Goal: Task Accomplishment & Management: Complete application form

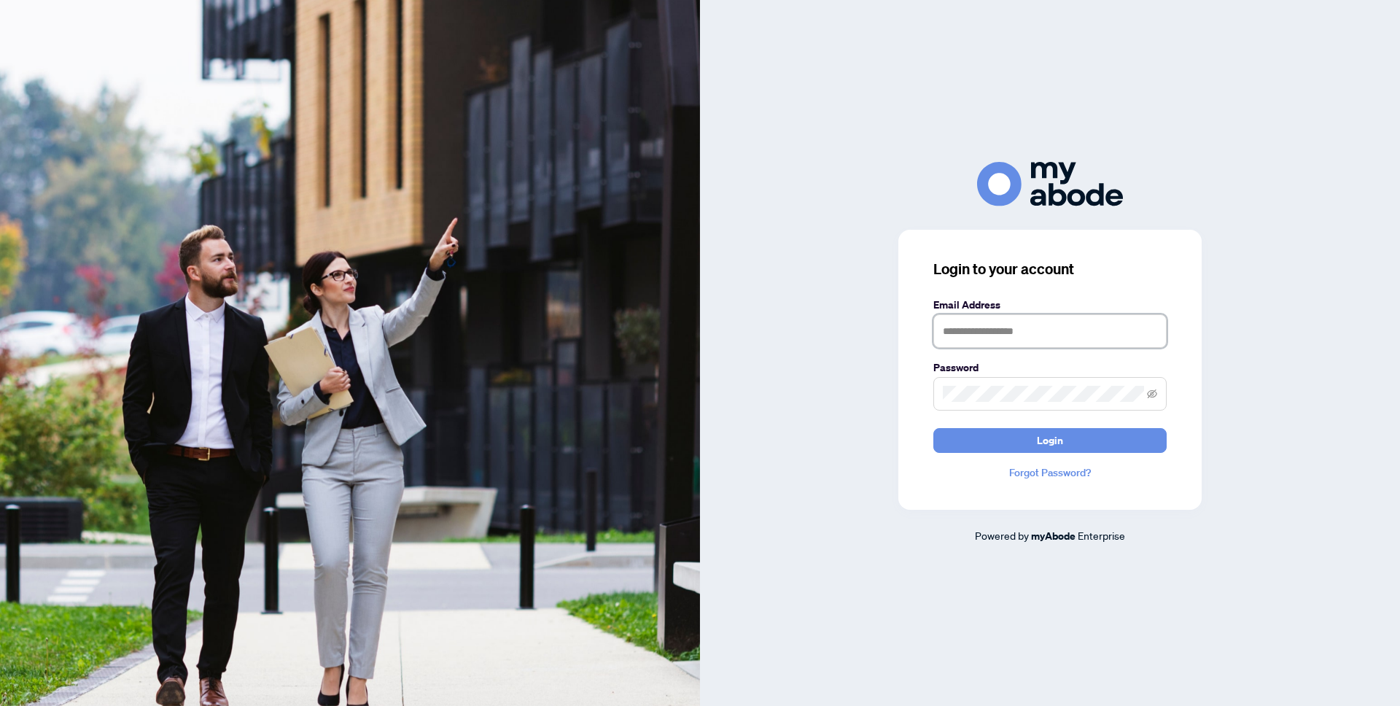
click at [996, 333] on input "text" at bounding box center [1050, 331] width 233 height 34
type input "**********"
click at [934, 428] on button "Login" at bounding box center [1050, 440] width 233 height 25
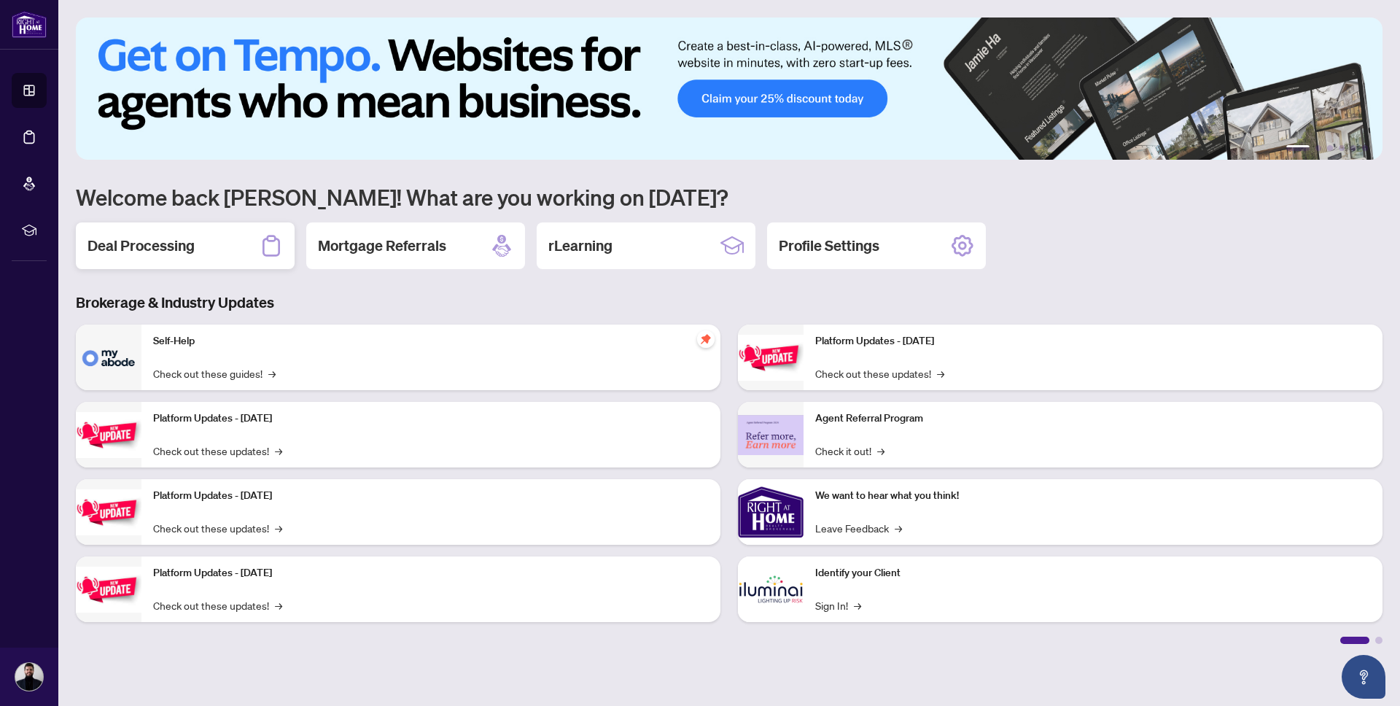
click at [147, 252] on h2 "Deal Processing" at bounding box center [141, 246] width 107 height 20
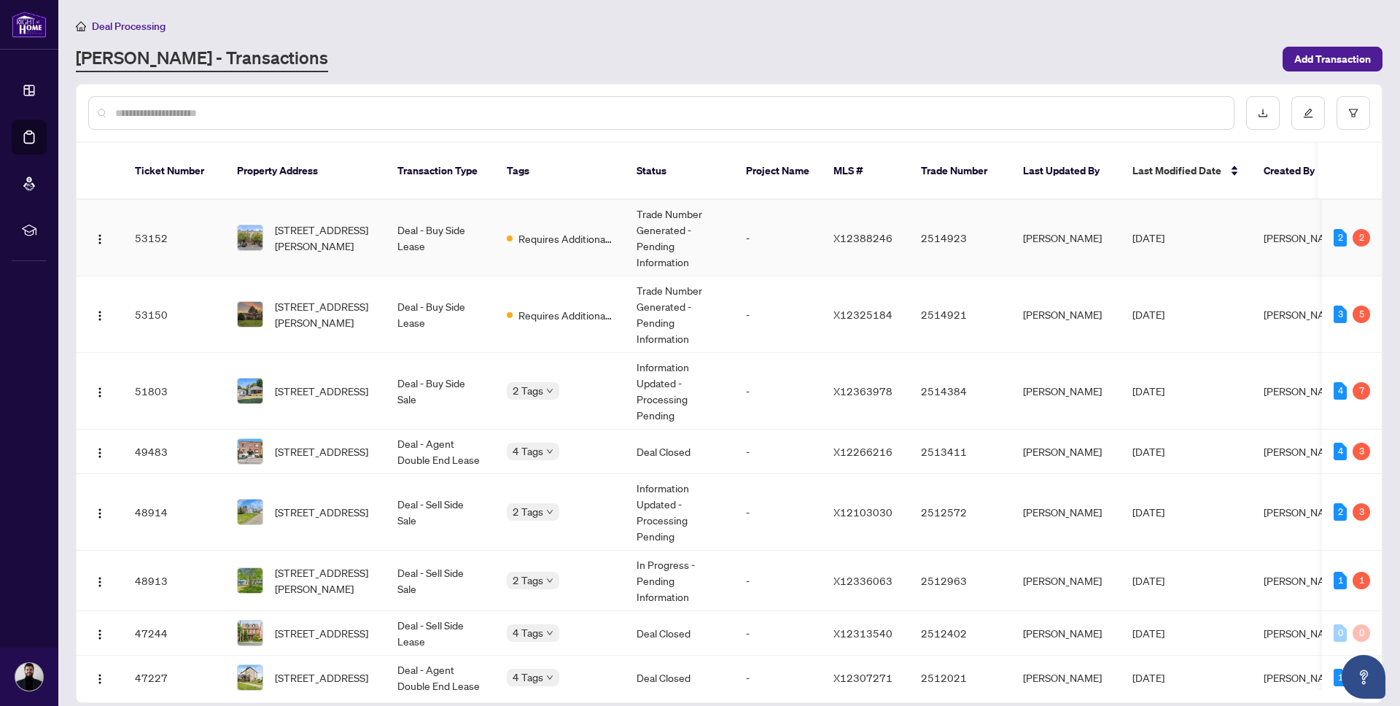
click at [218, 238] on td "53152" at bounding box center [174, 238] width 102 height 77
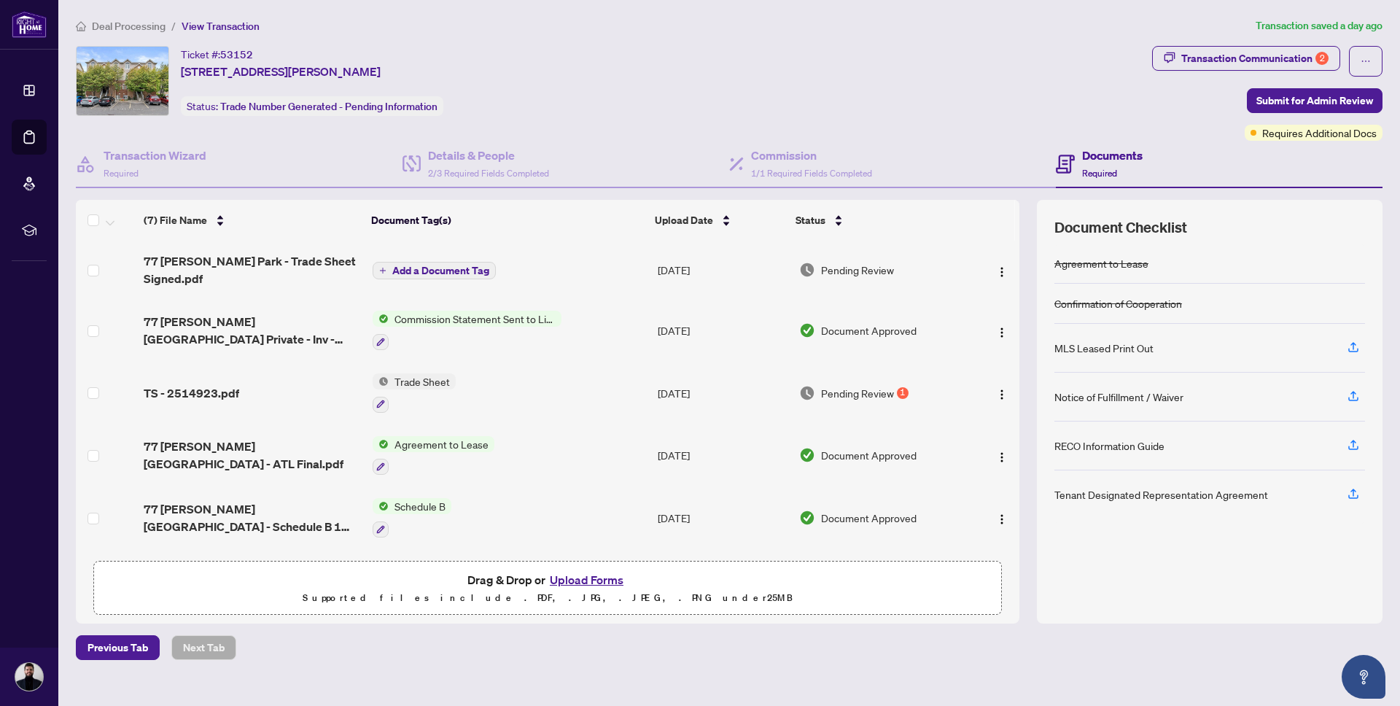
click at [562, 584] on button "Upload Forms" at bounding box center [587, 579] width 82 height 19
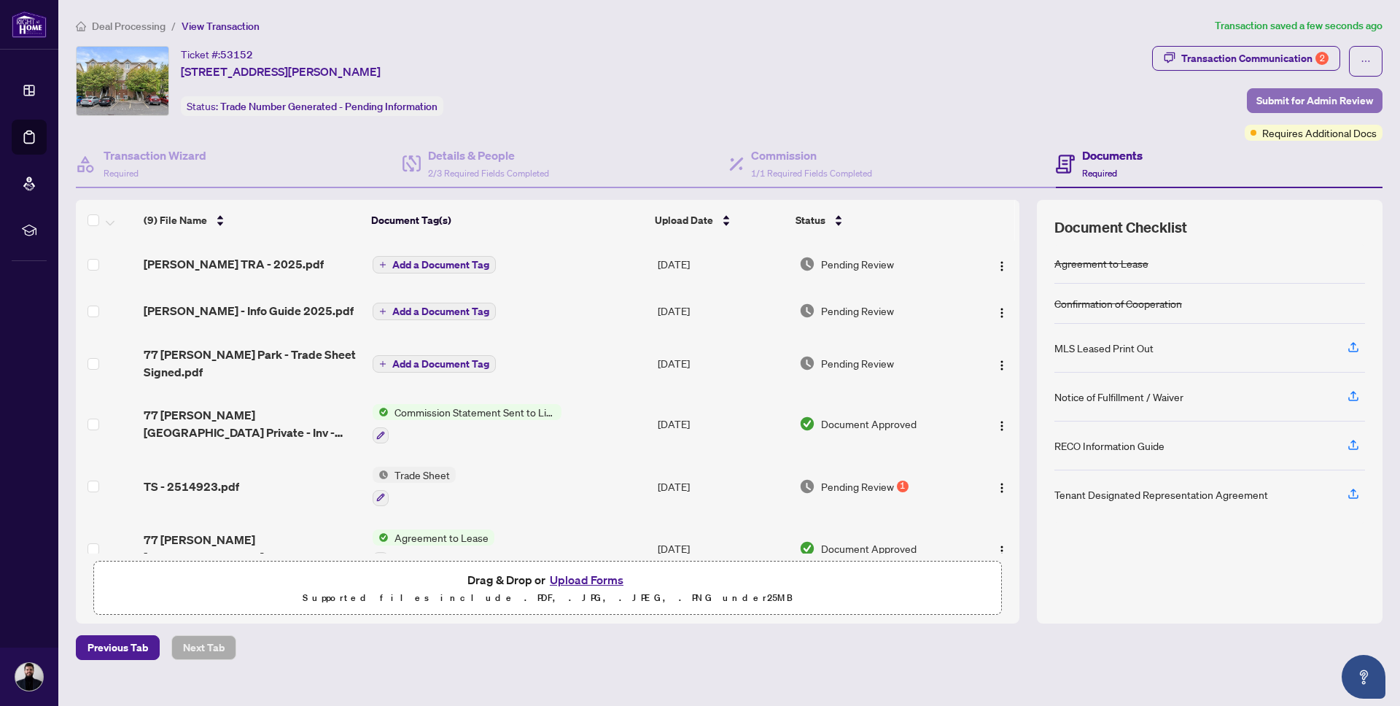
click at [1321, 109] on span "Submit for Admin Review" at bounding box center [1315, 100] width 117 height 23
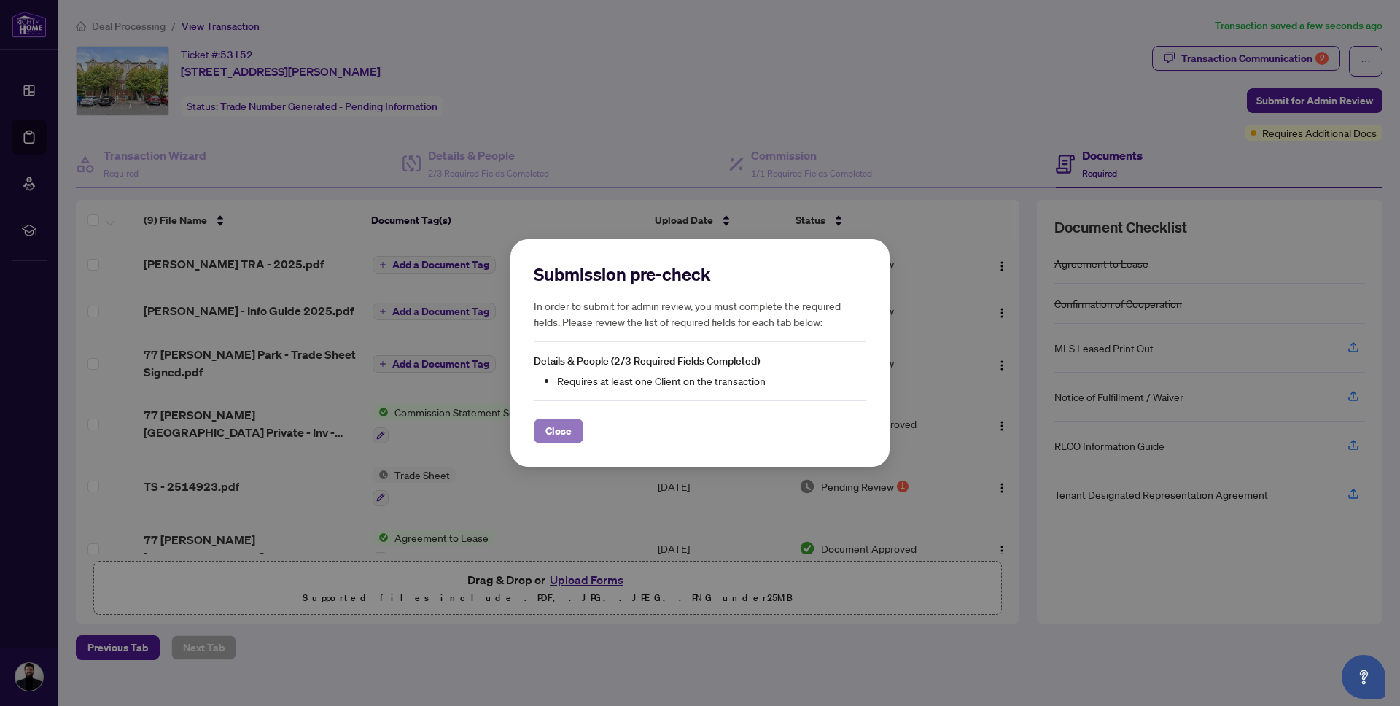
click at [568, 433] on span "Close" at bounding box center [559, 430] width 26 height 23
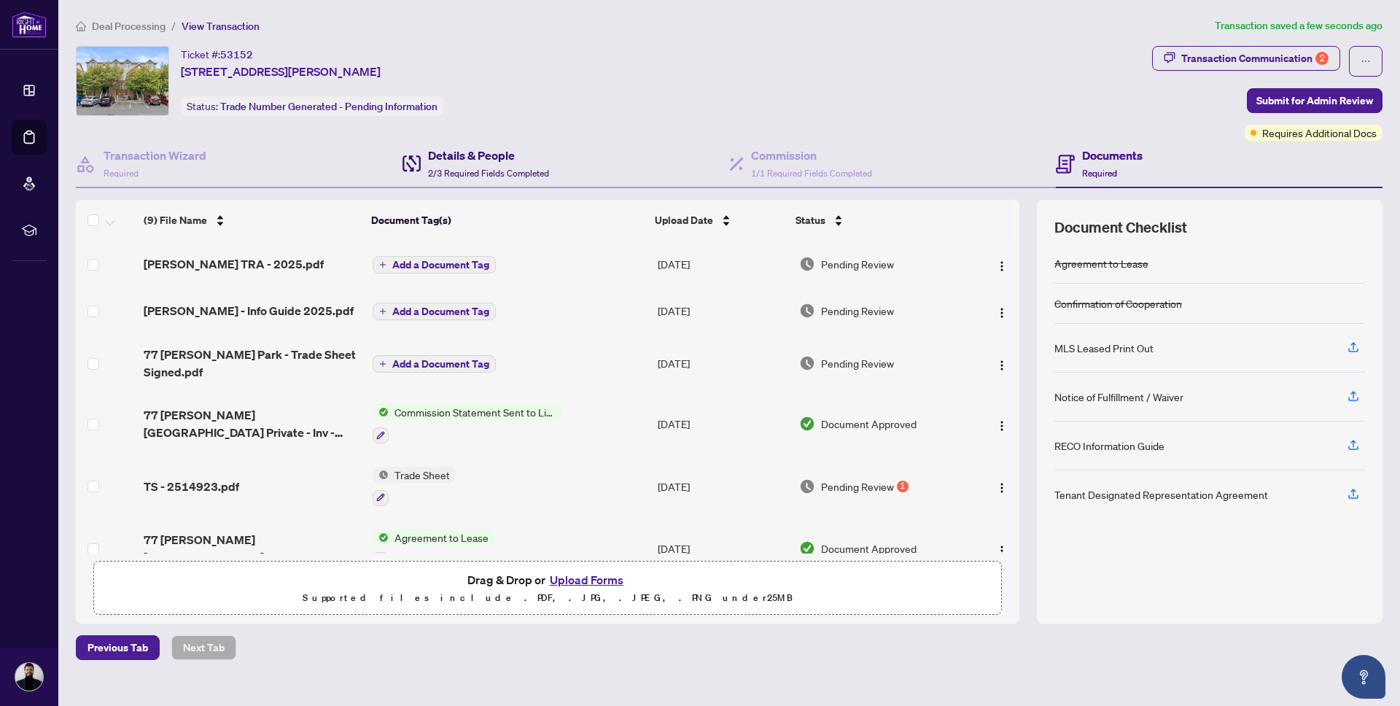
click at [500, 171] on span "2/3 Required Fields Completed" at bounding box center [488, 173] width 121 height 11
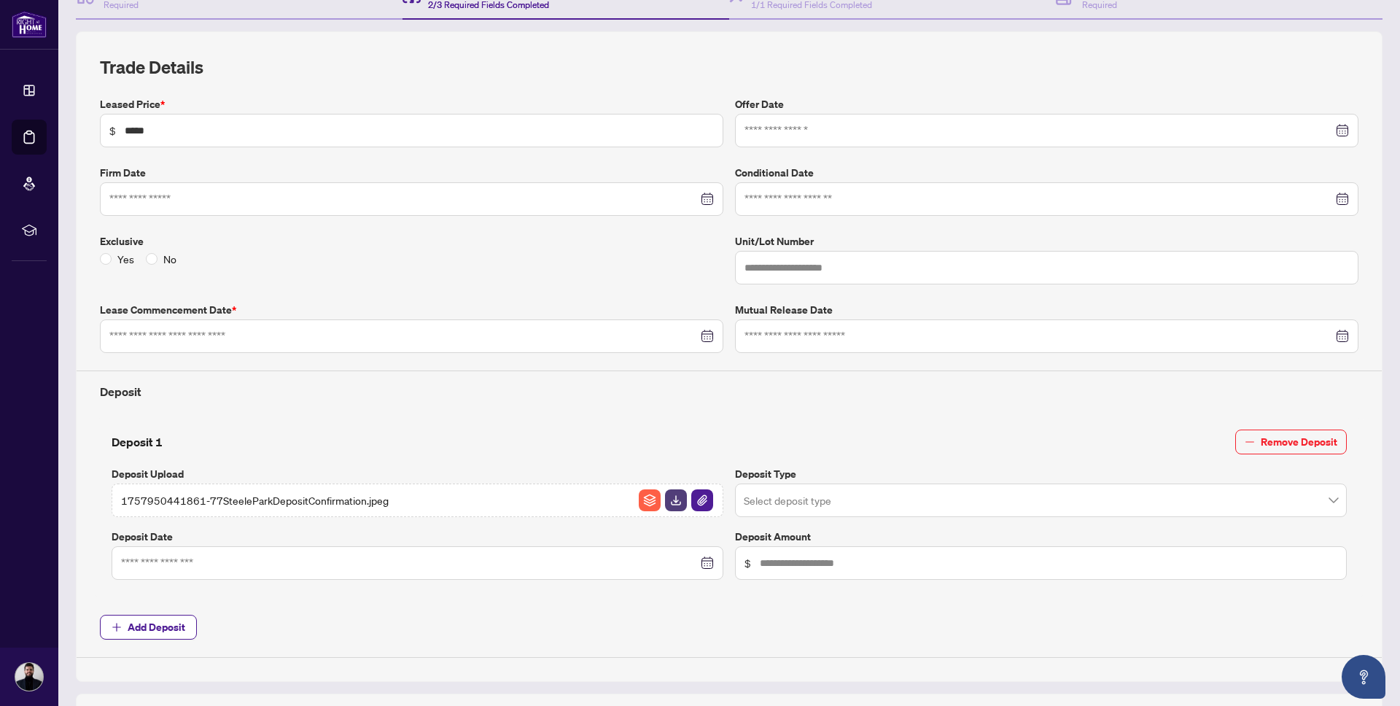
type input "**********"
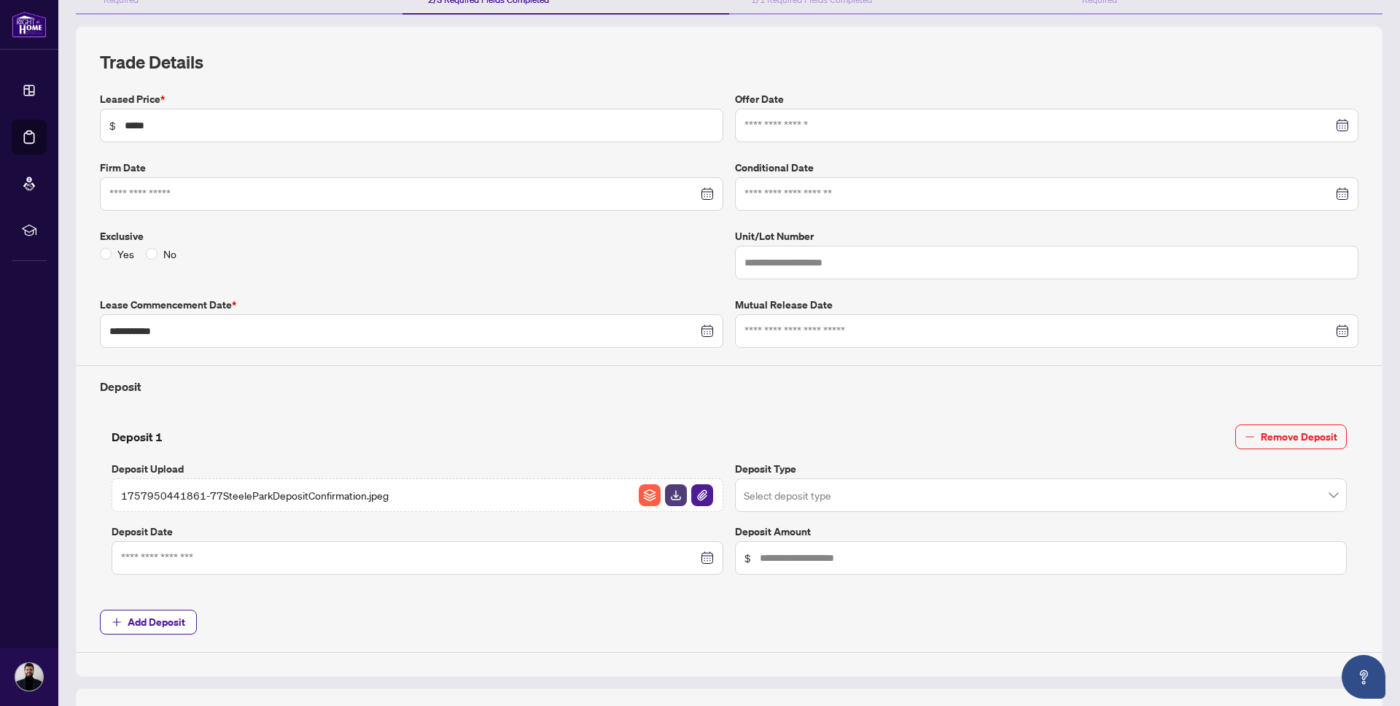
scroll to position [479, 0]
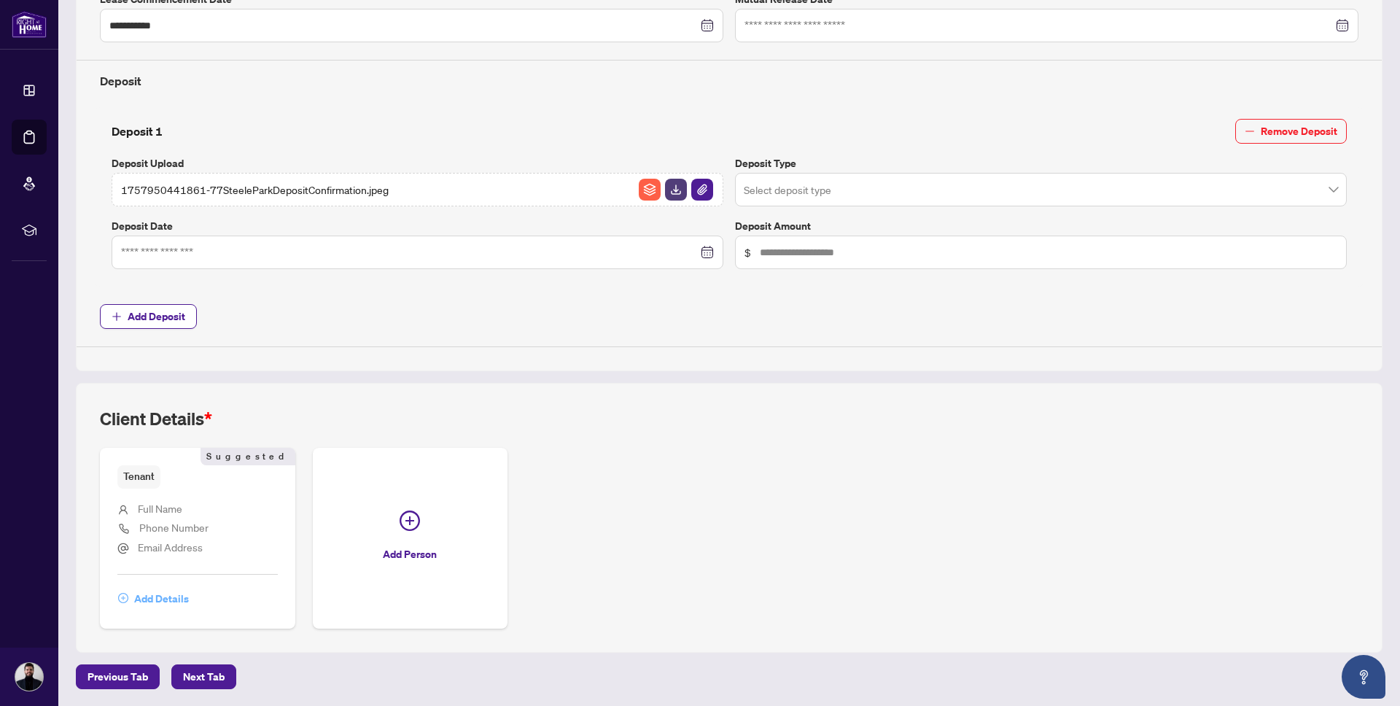
click at [163, 603] on span "Add Details" at bounding box center [161, 598] width 55 height 23
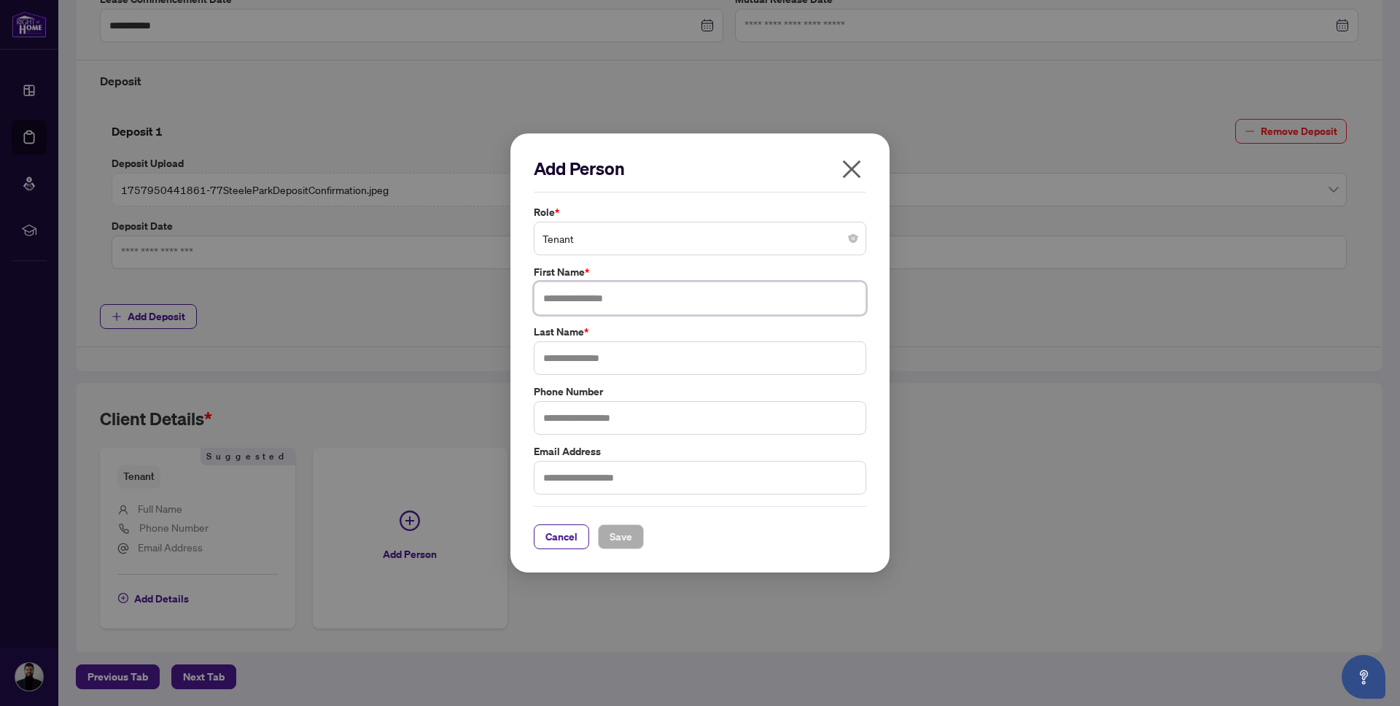
click at [659, 294] on input "text" at bounding box center [700, 299] width 333 height 34
type input "*****"
type input "********"
click at [627, 535] on span "Save" at bounding box center [621, 536] width 23 height 23
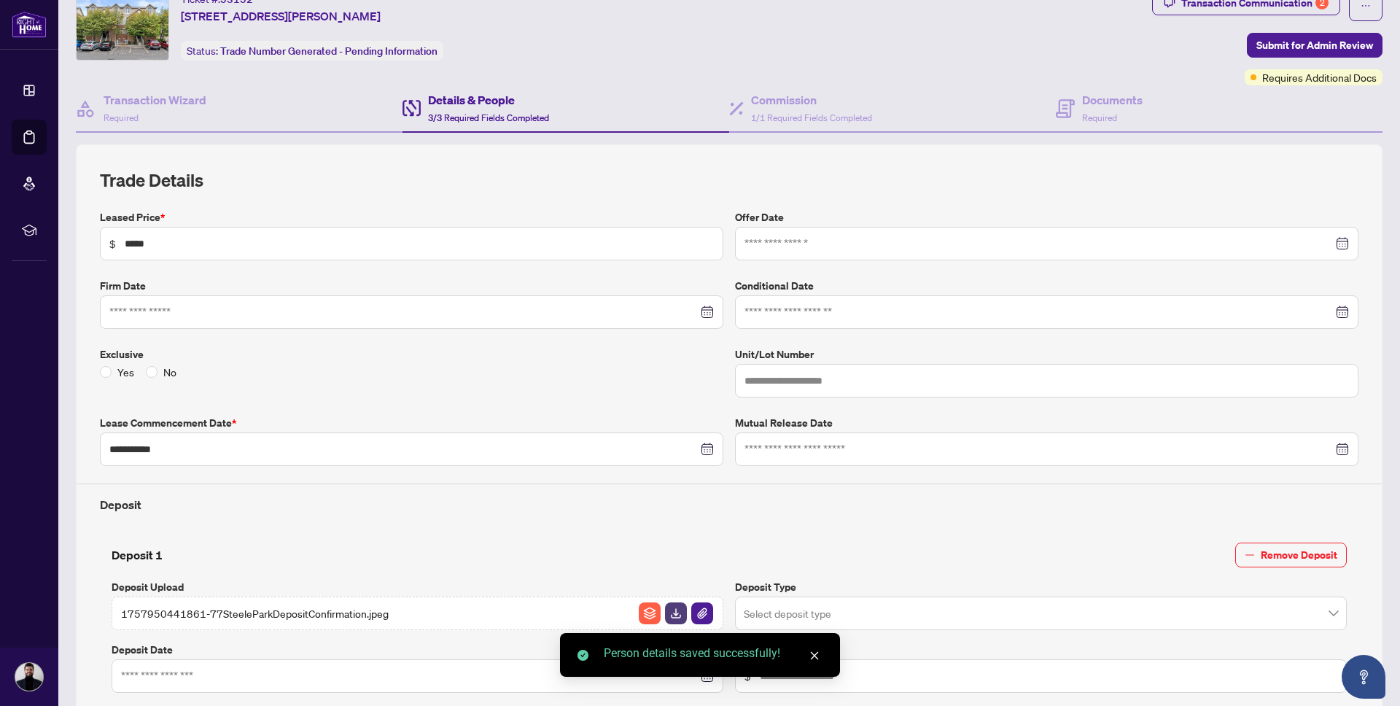
scroll to position [0, 0]
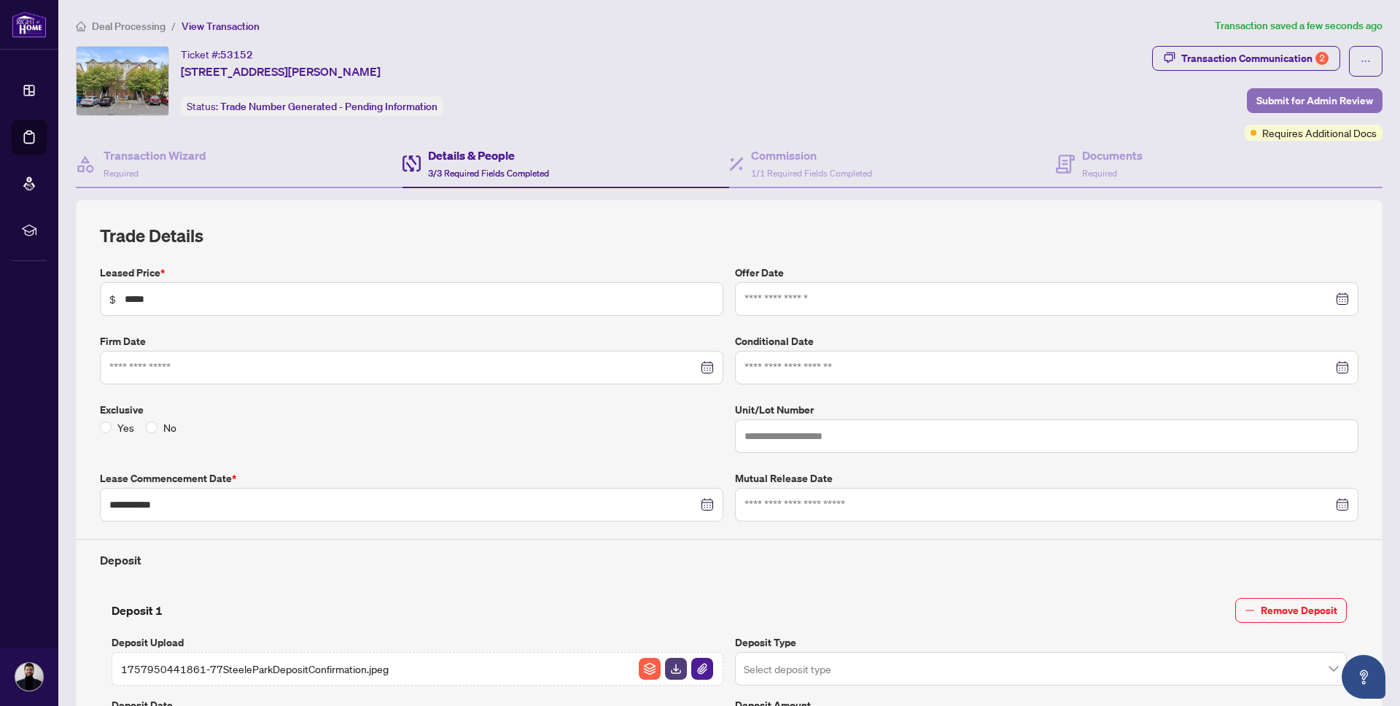
click at [1332, 91] on span "Submit for Admin Review" at bounding box center [1315, 100] width 117 height 23
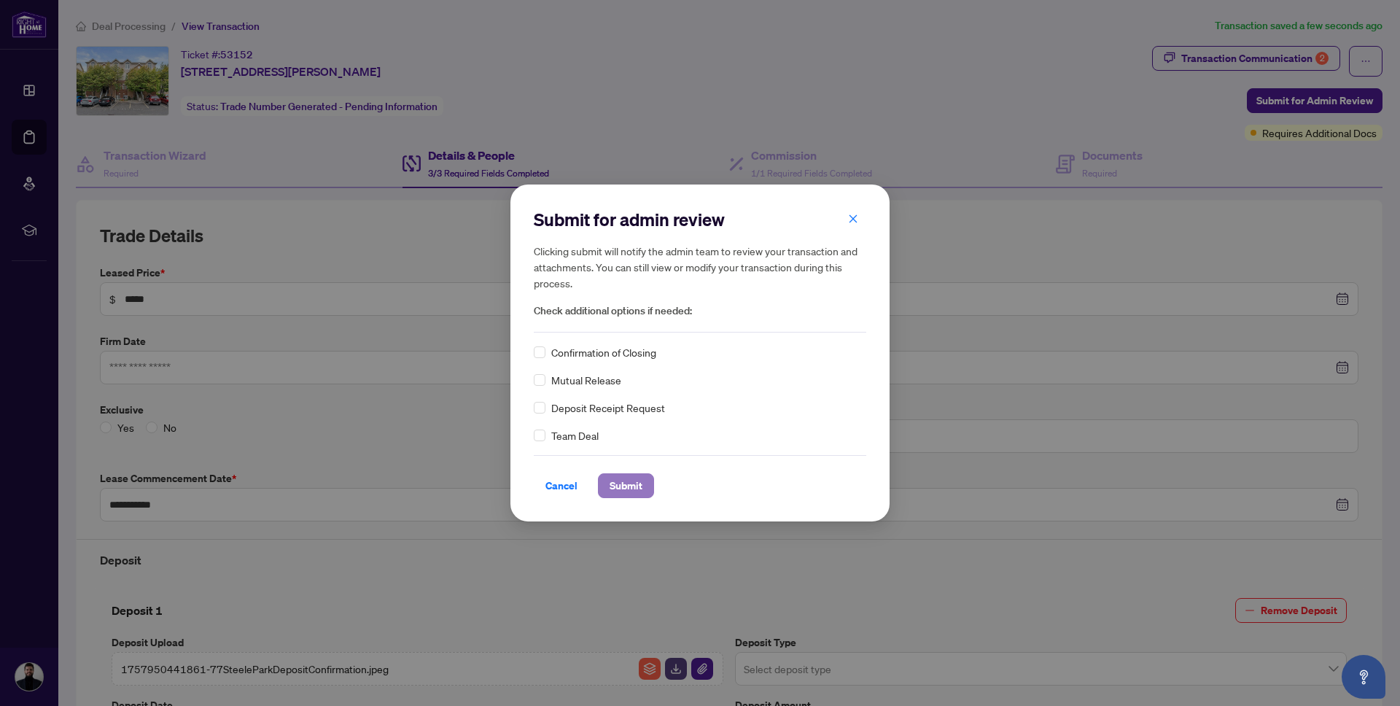
click at [634, 486] on span "Submit" at bounding box center [626, 485] width 33 height 23
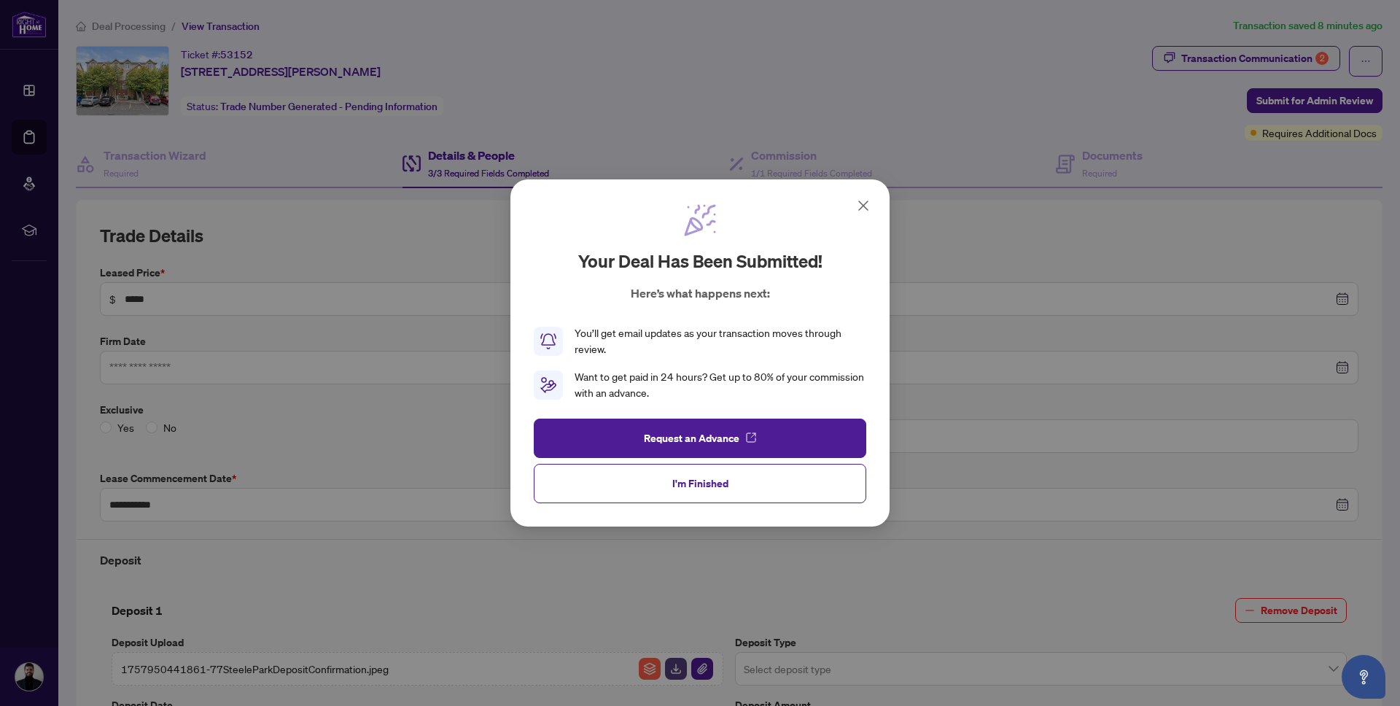
click at [862, 202] on icon at bounding box center [864, 206] width 18 height 18
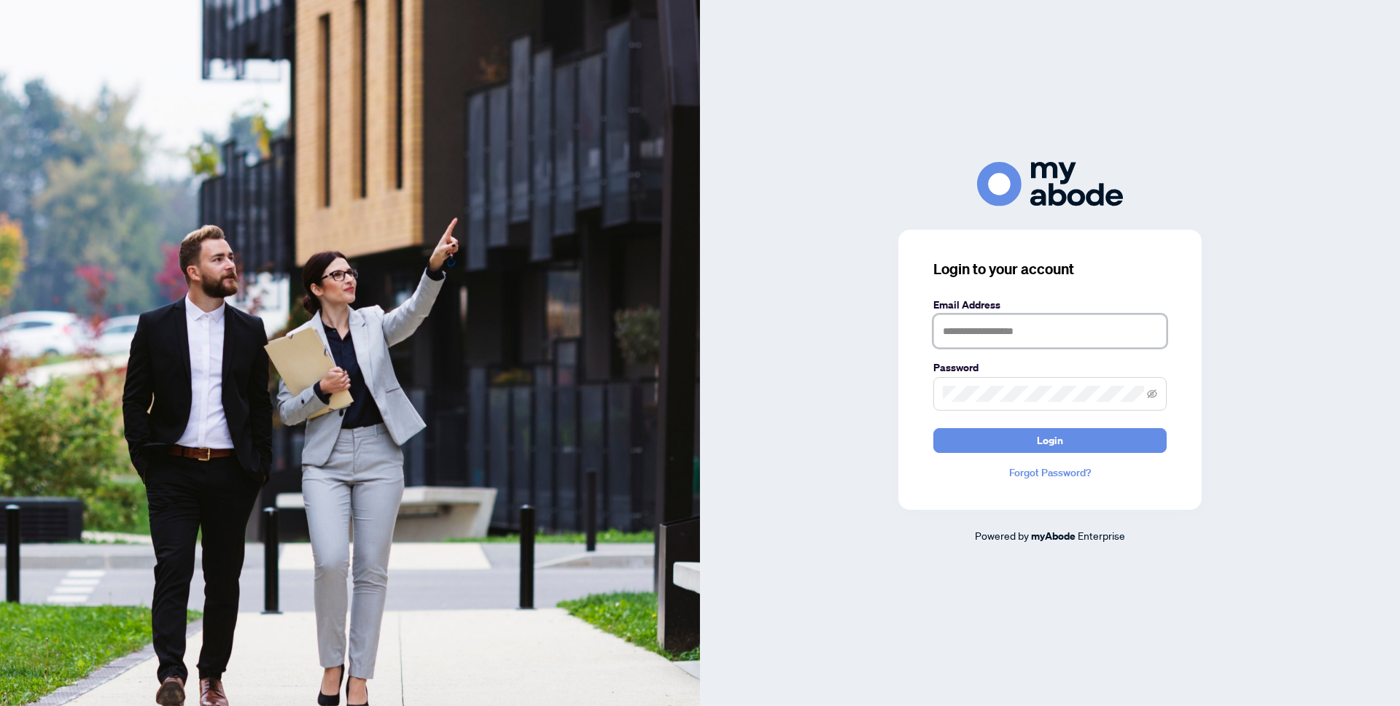
click at [1004, 332] on input "text" at bounding box center [1050, 331] width 233 height 34
type input "**********"
click at [934, 428] on button "Login" at bounding box center [1050, 440] width 233 height 25
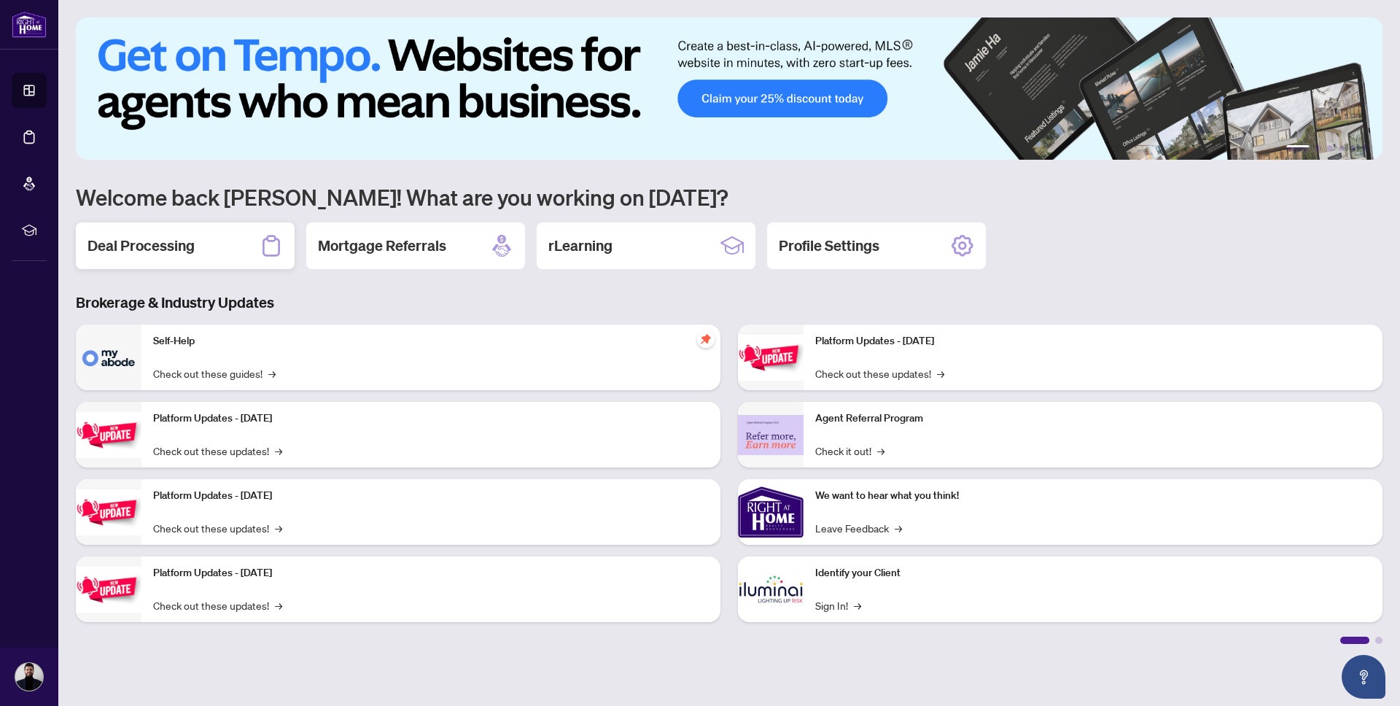
click at [191, 254] on h2 "Deal Processing" at bounding box center [141, 246] width 107 height 20
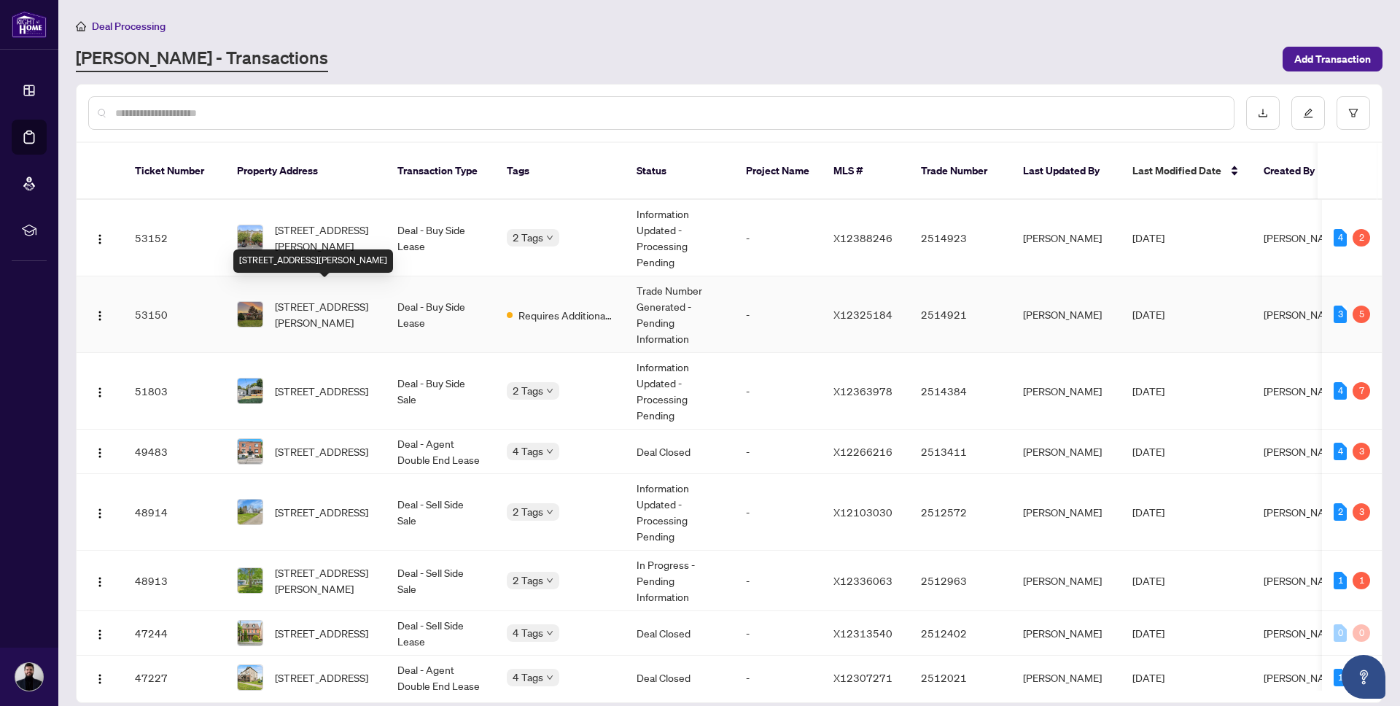
click at [336, 298] on span "[STREET_ADDRESS][PERSON_NAME]" at bounding box center [324, 314] width 99 height 32
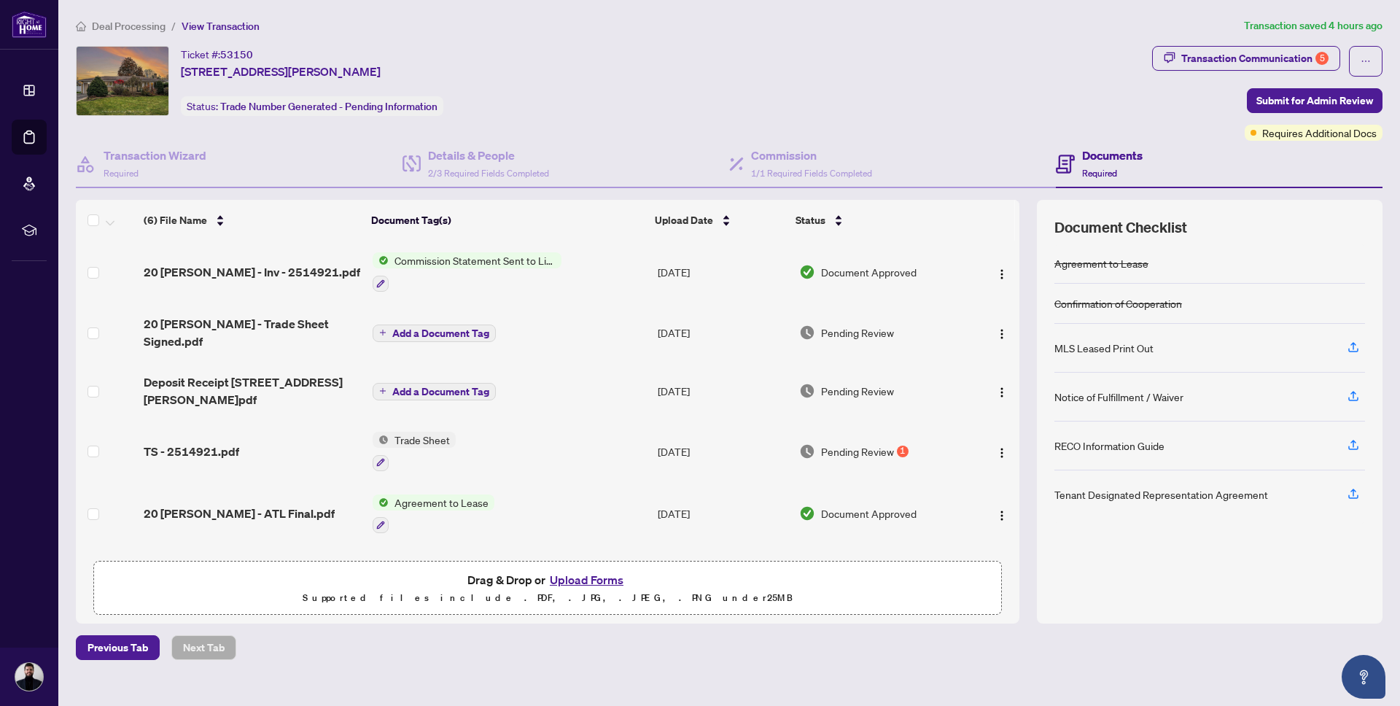
click at [599, 575] on button "Upload Forms" at bounding box center [587, 579] width 82 height 19
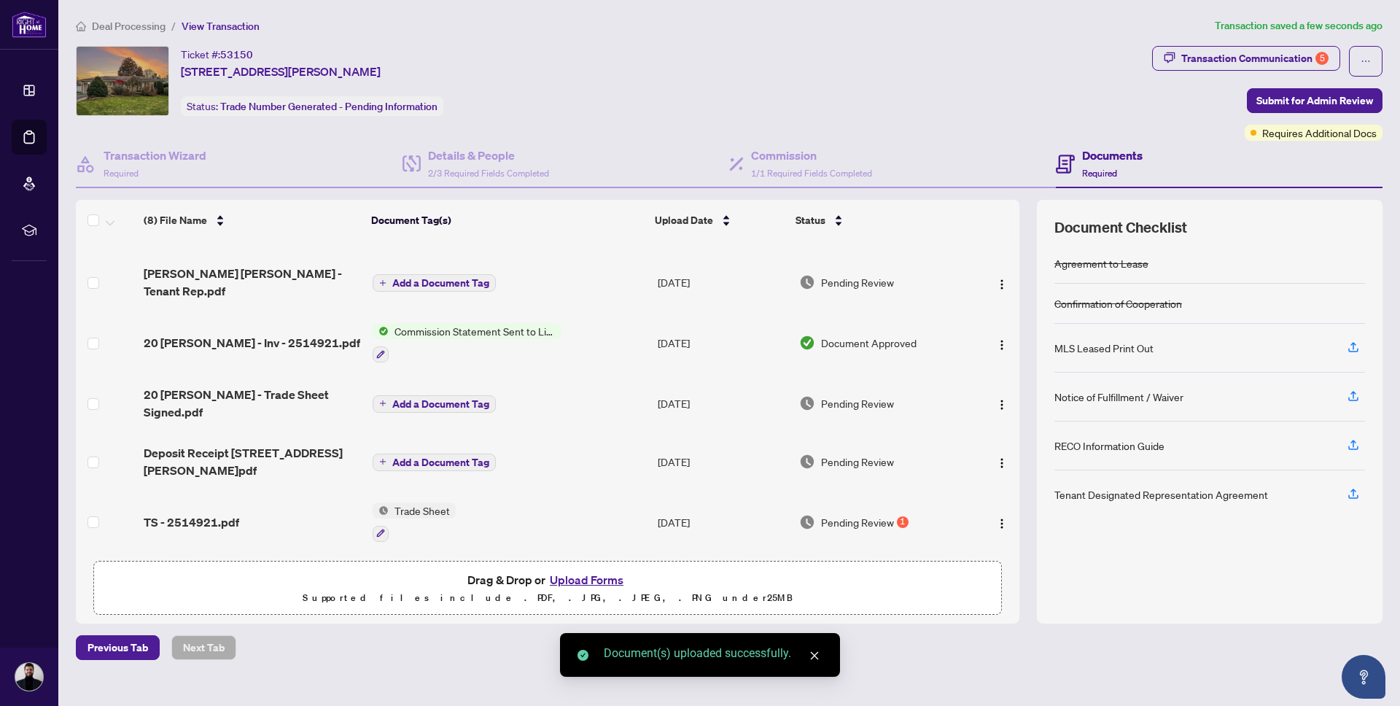
scroll to position [130, 0]
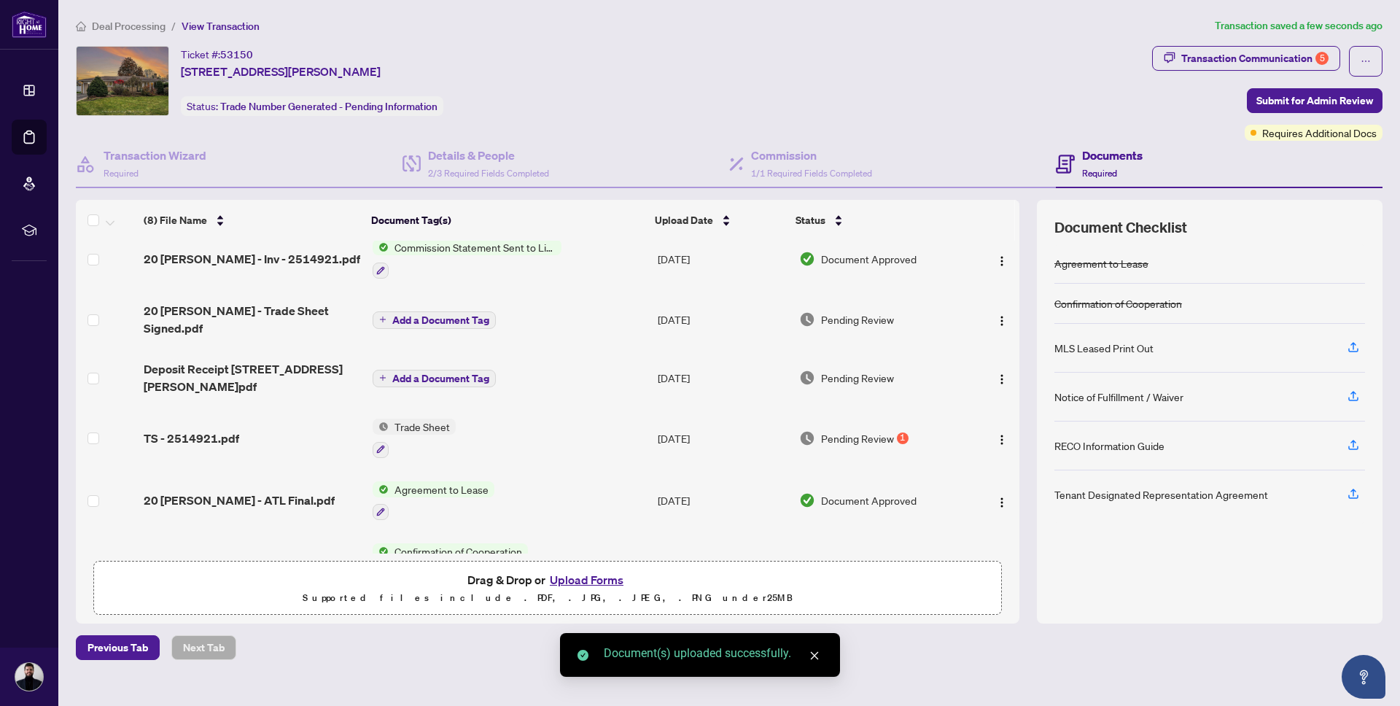
click at [588, 576] on button "Upload Forms" at bounding box center [587, 579] width 82 height 19
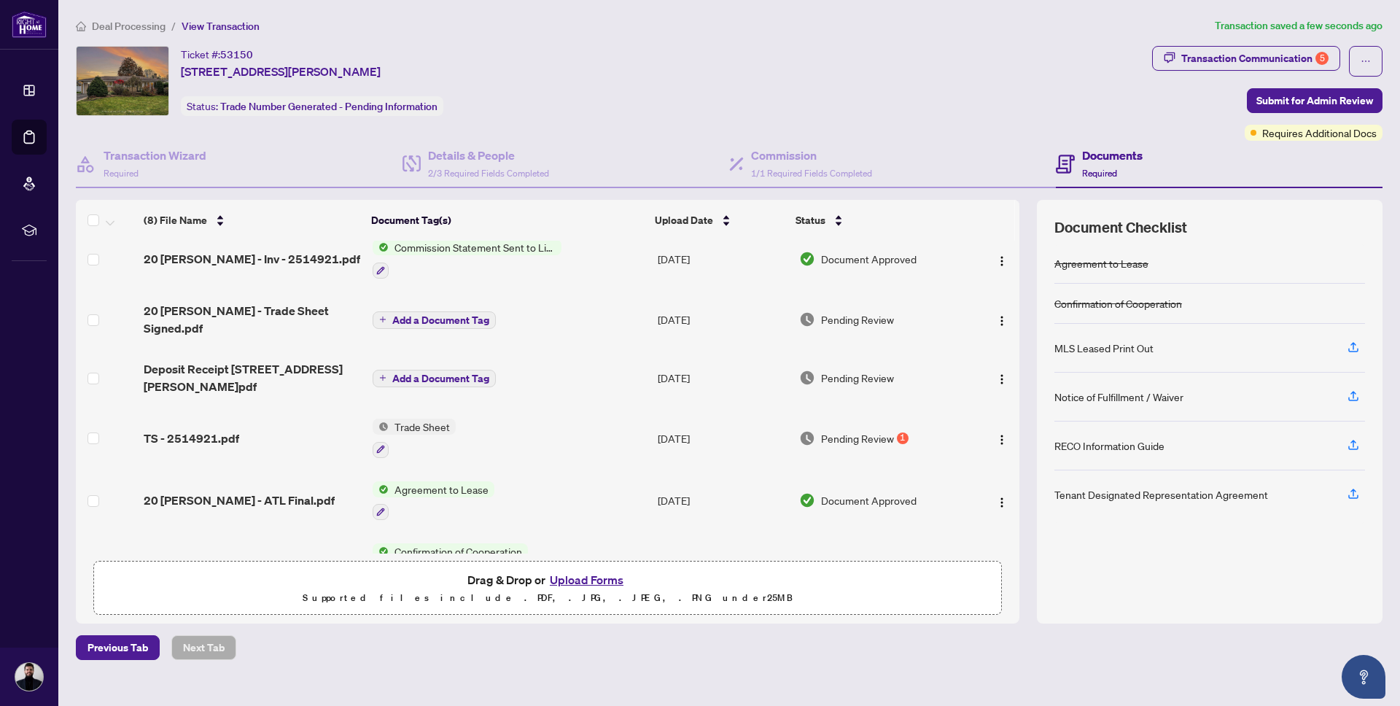
click at [587, 577] on button "Upload Forms" at bounding box center [587, 579] width 82 height 19
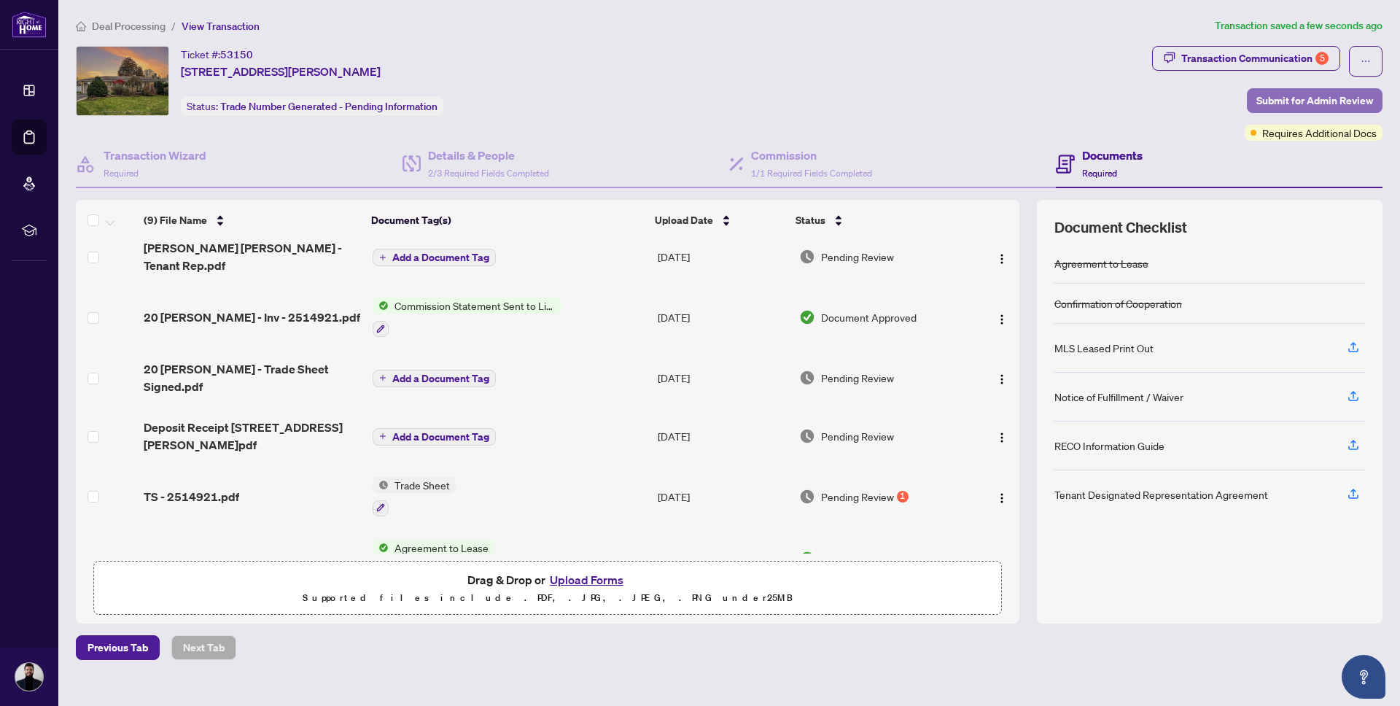
click at [1335, 97] on span "Submit for Admin Review" at bounding box center [1315, 100] width 117 height 23
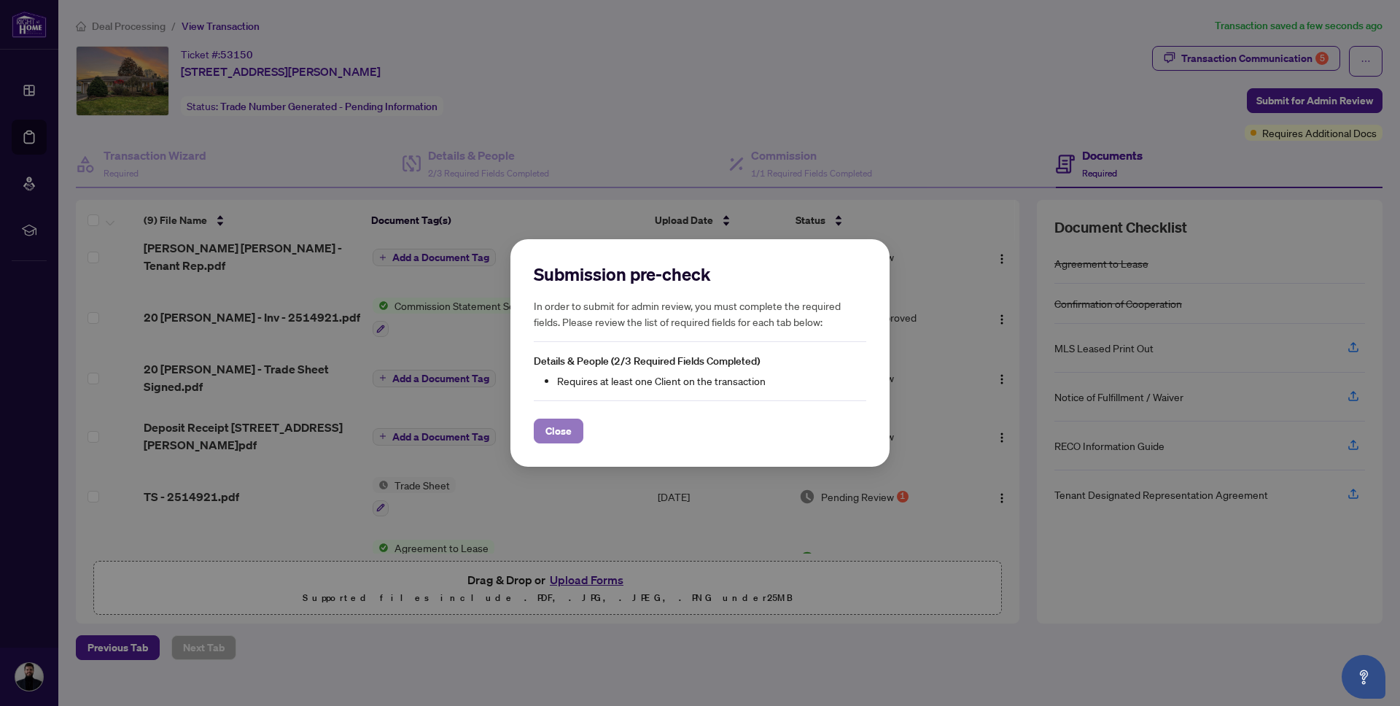
click at [576, 428] on button "Close" at bounding box center [559, 431] width 50 height 25
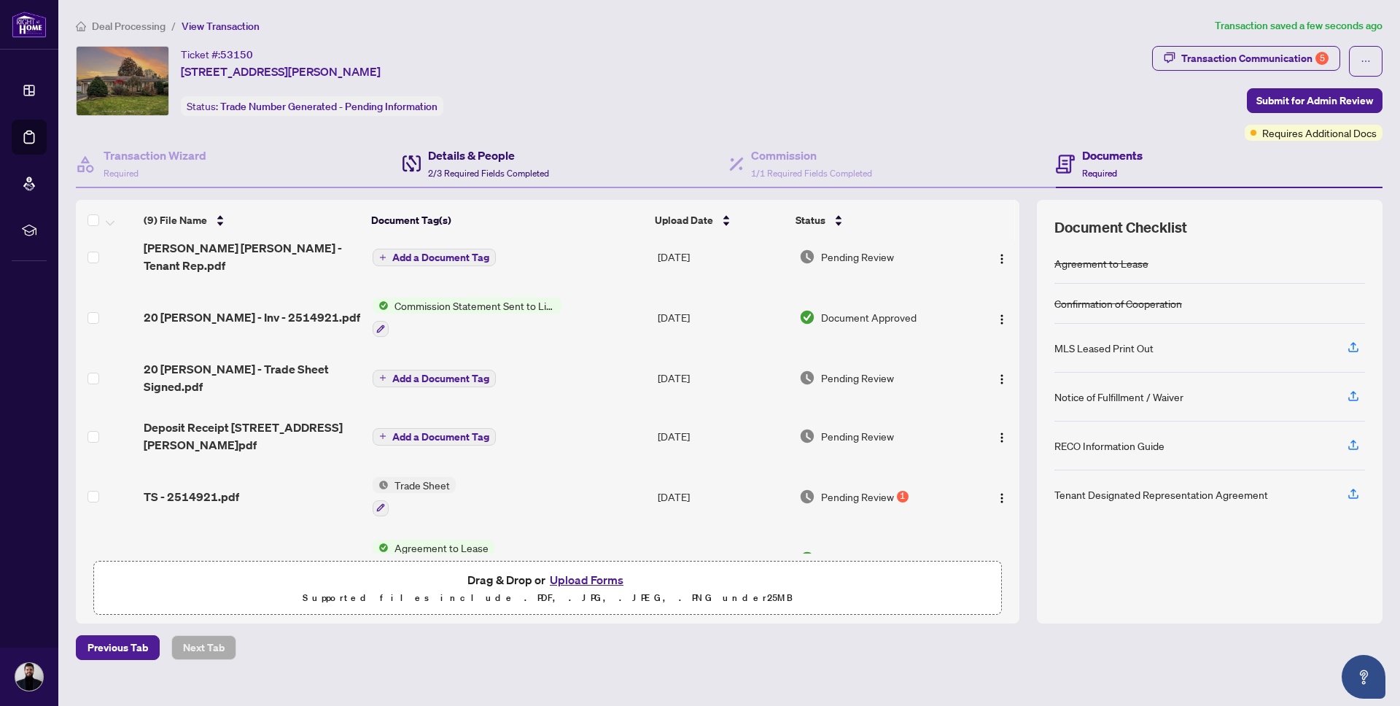
click at [500, 177] on span "2/3 Required Fields Completed" at bounding box center [488, 173] width 121 height 11
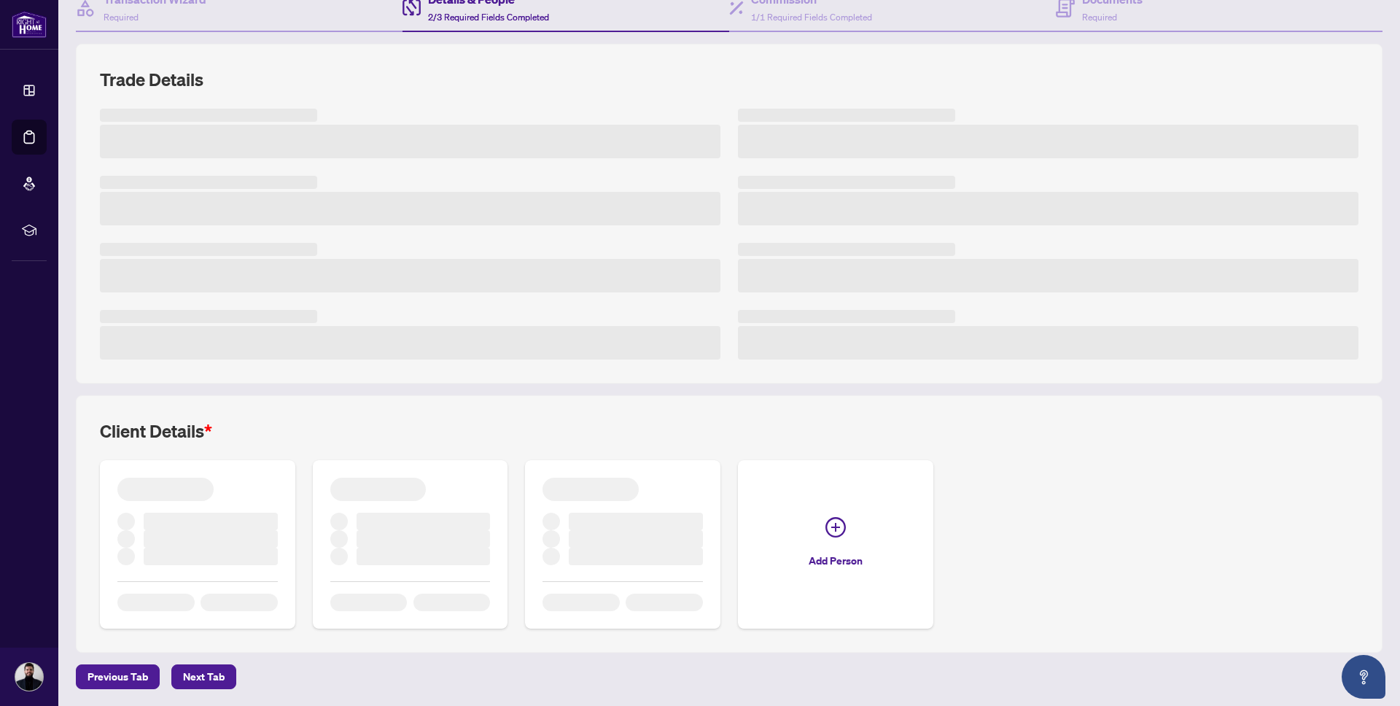
scroll to position [168, 0]
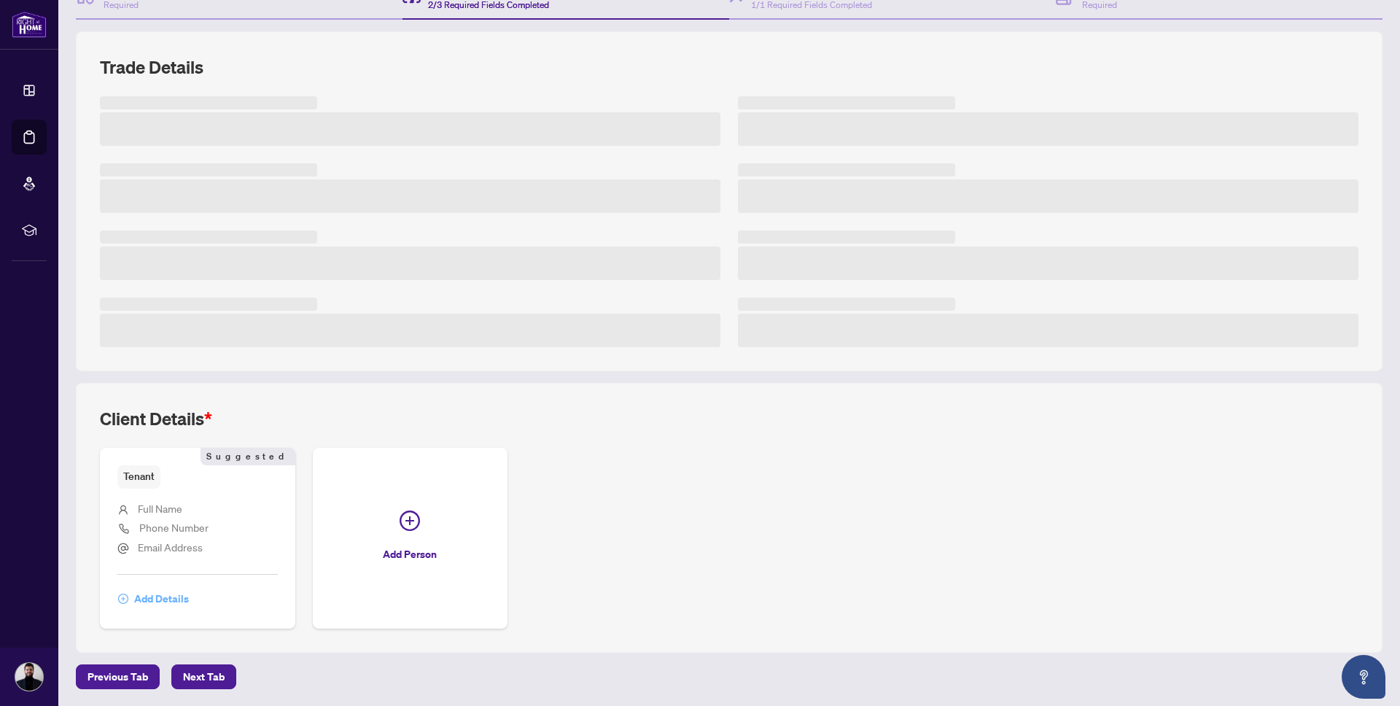
click at [165, 594] on span "Add Details" at bounding box center [161, 598] width 55 height 23
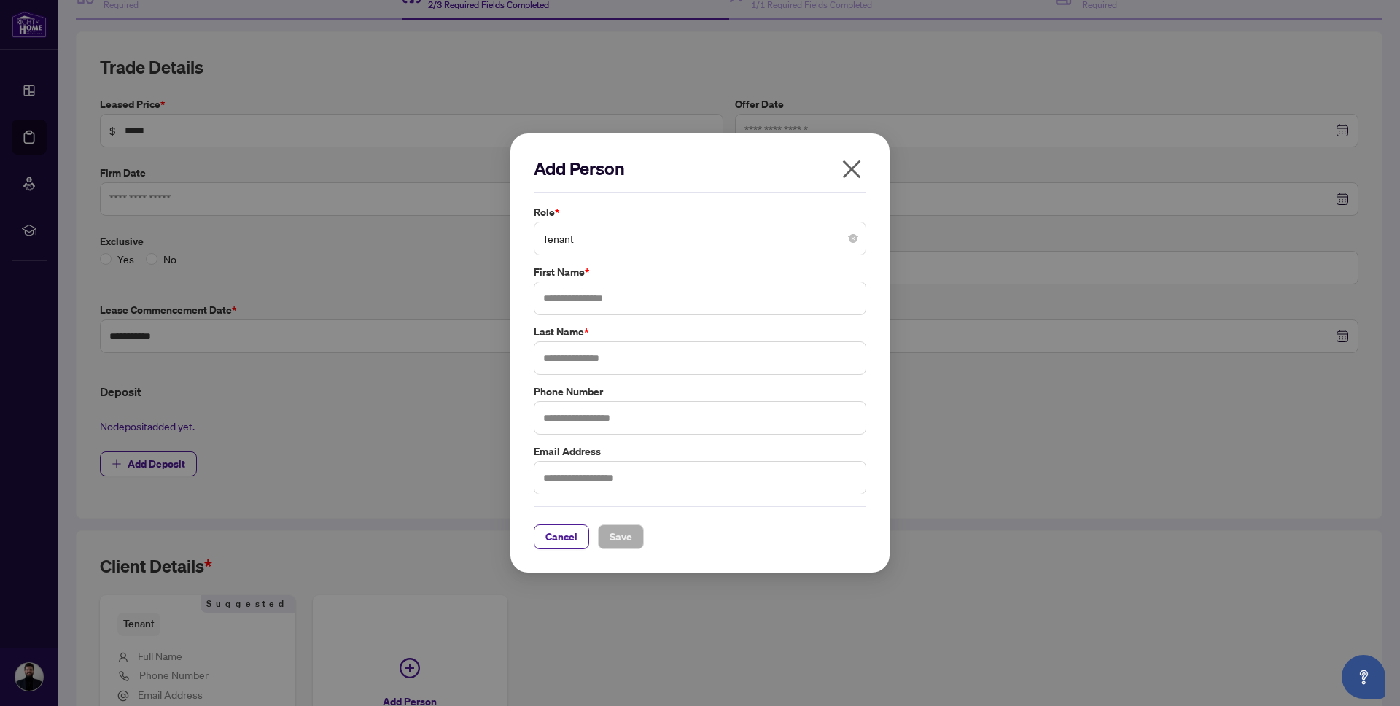
click at [604, 234] on span "Tenant" at bounding box center [700, 239] width 315 height 28
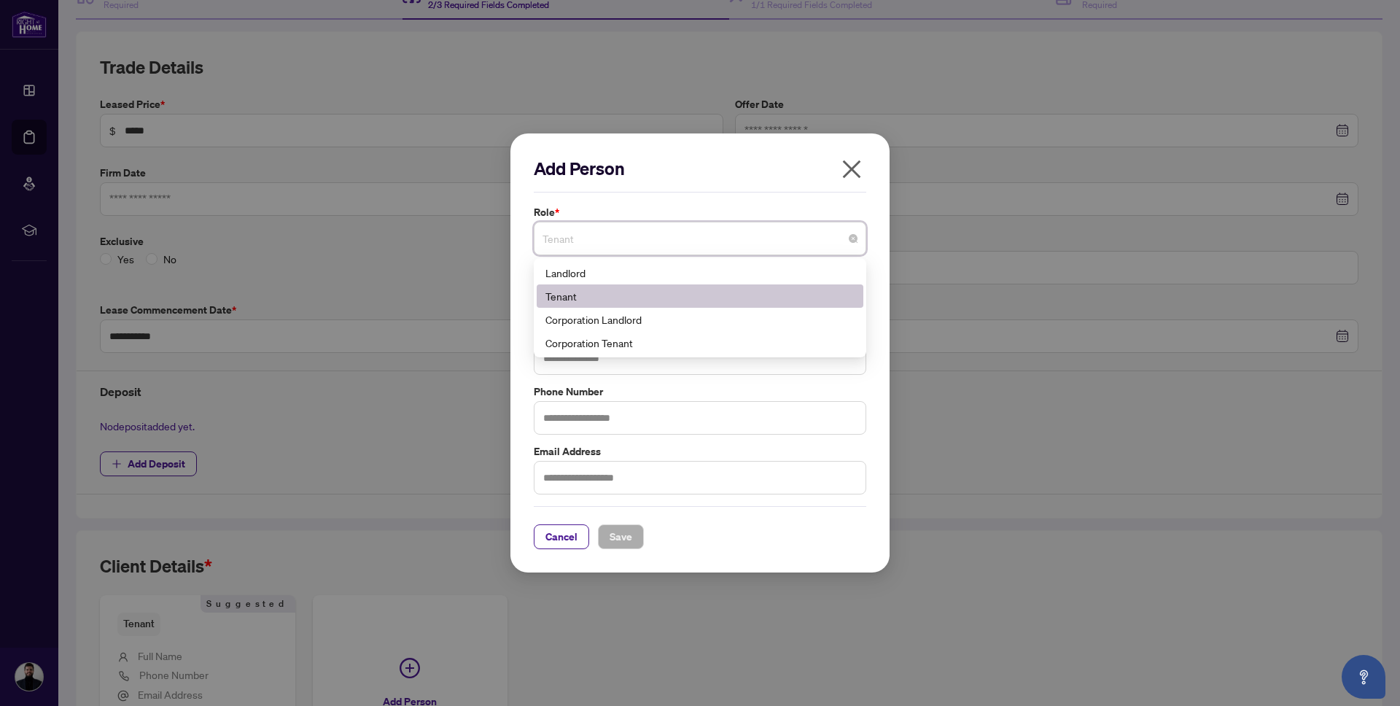
click at [648, 184] on div "Add Person" at bounding box center [700, 175] width 333 height 36
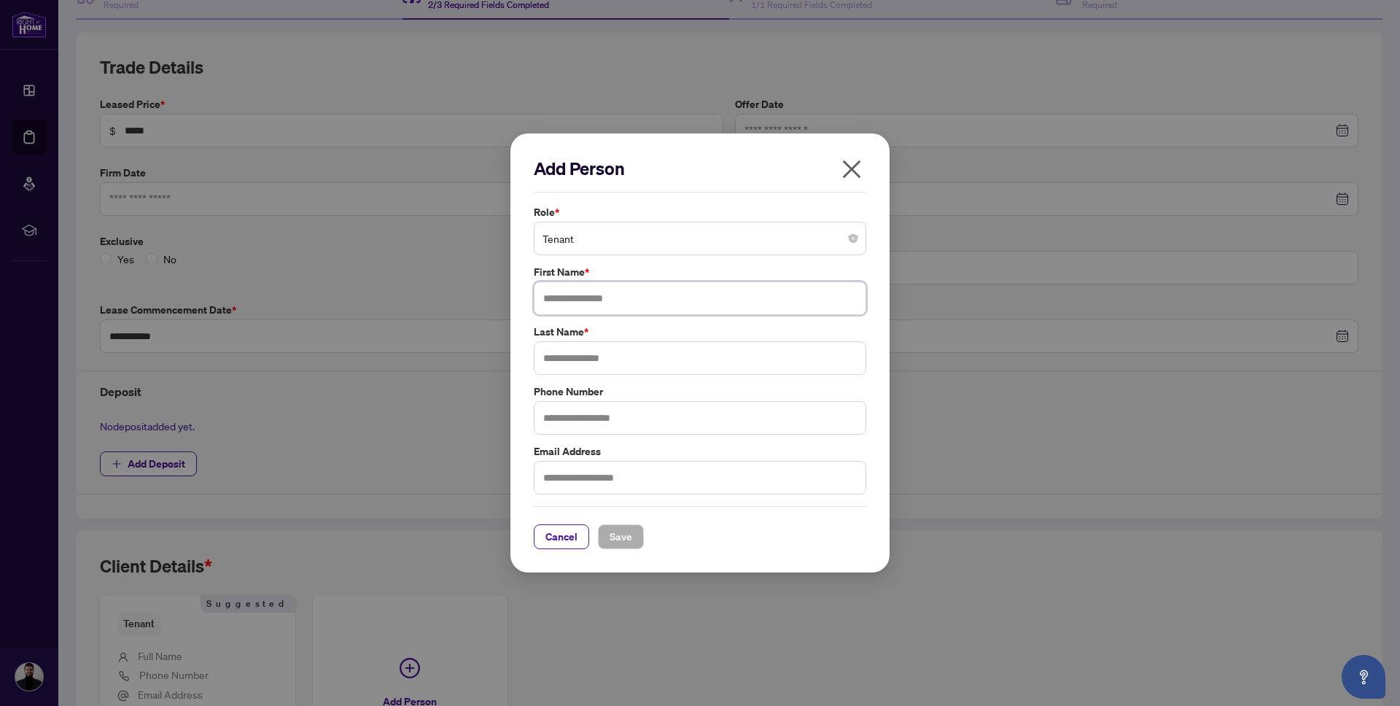
click at [629, 297] on input "text" at bounding box center [700, 299] width 333 height 34
type input "*****"
type input "********"
click at [626, 537] on span "Save" at bounding box center [621, 536] width 23 height 23
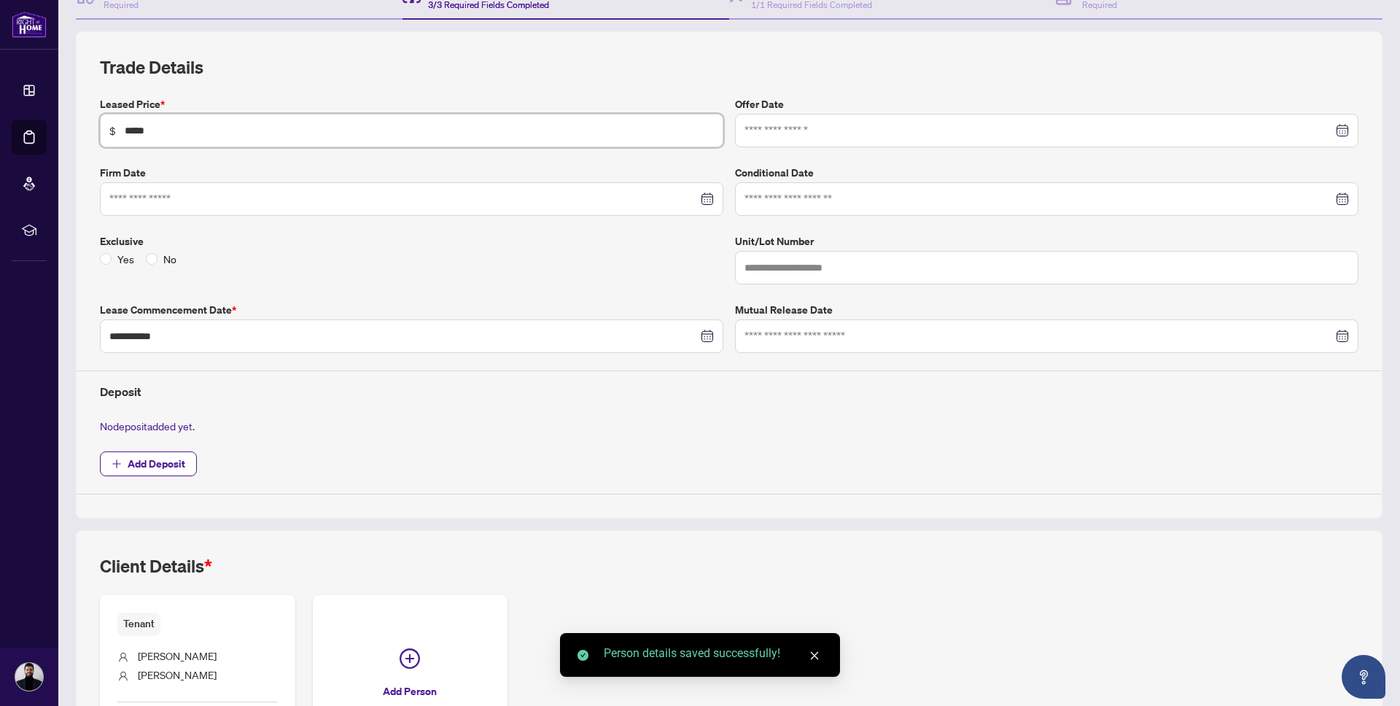
click at [199, 125] on input "*****" at bounding box center [419, 131] width 589 height 16
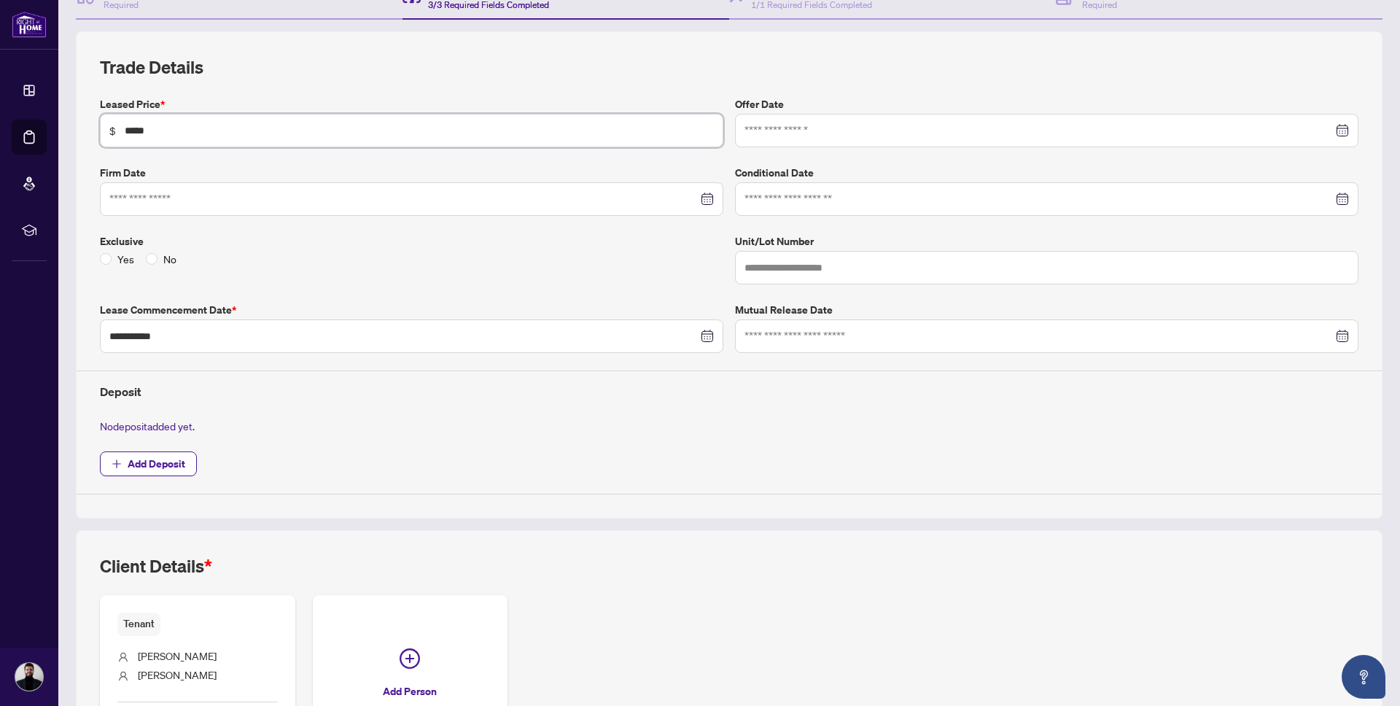
type input "*****"
click at [415, 69] on h2 "Trade Details" at bounding box center [729, 66] width 1259 height 23
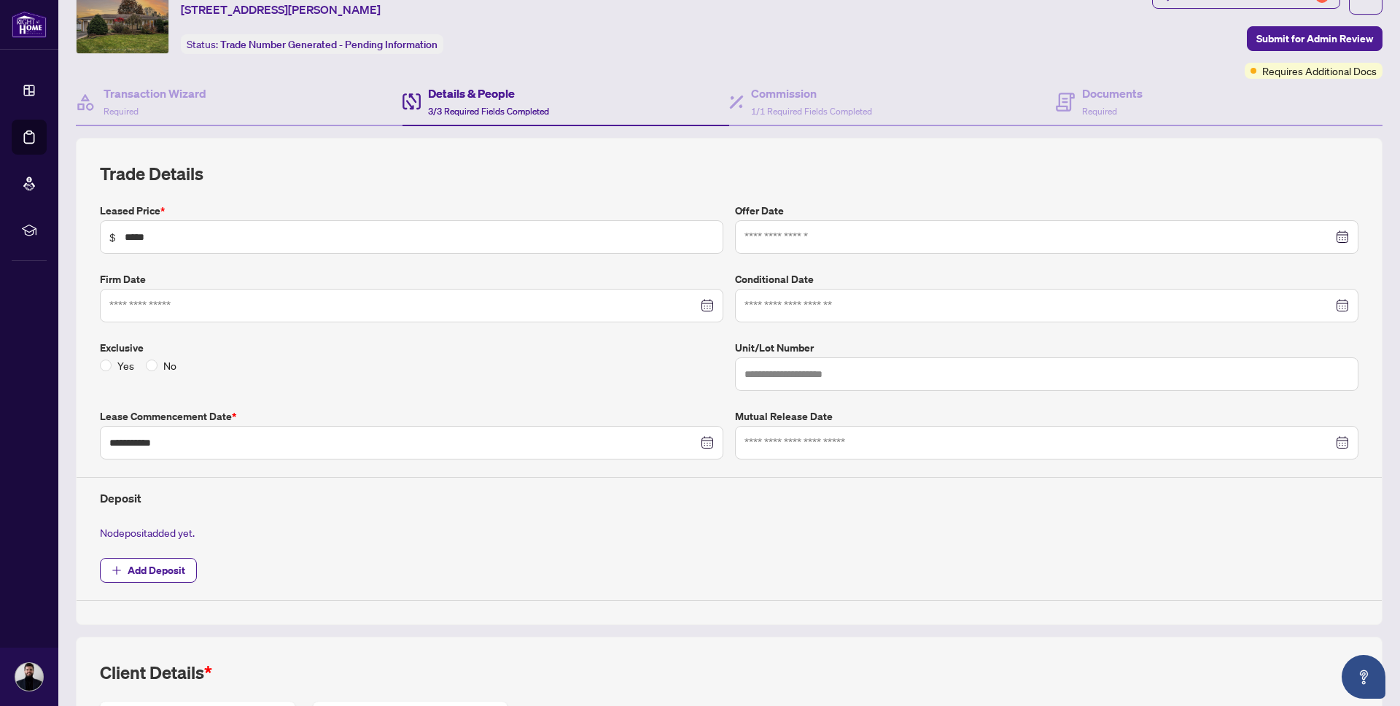
scroll to position [0, 0]
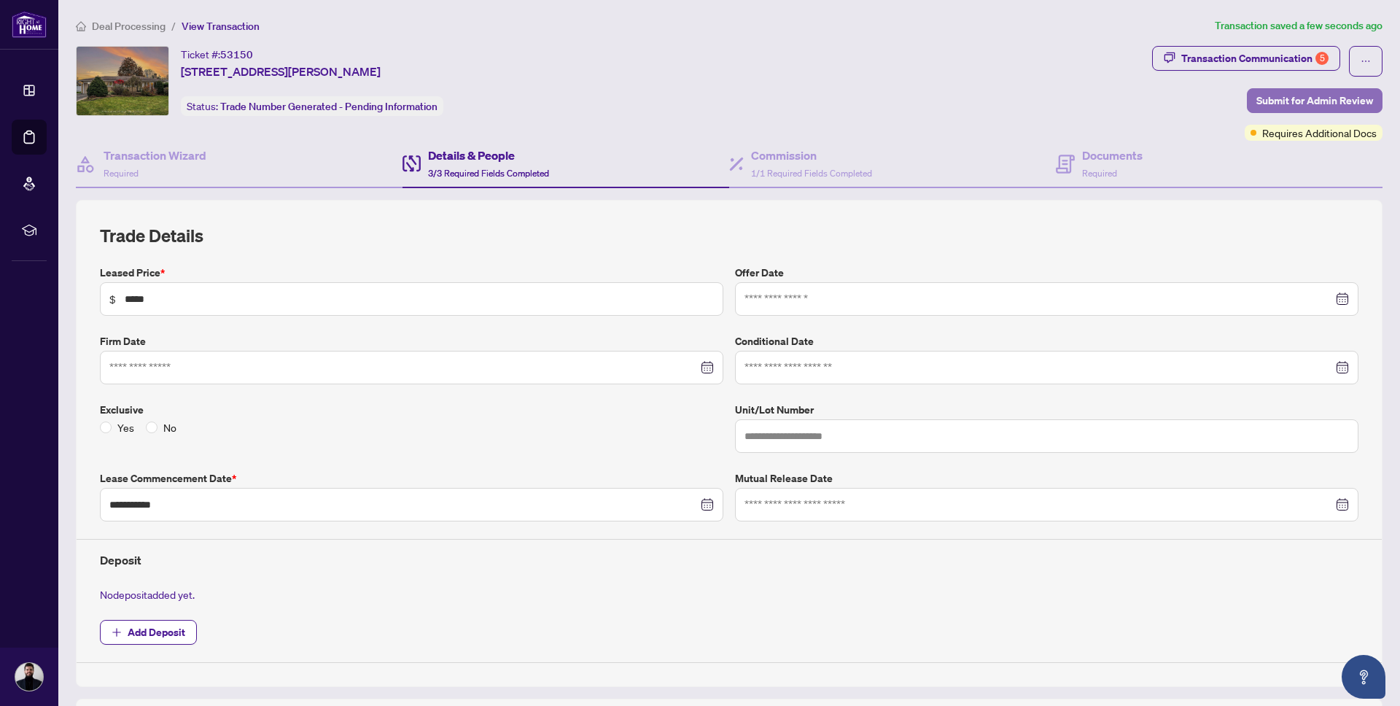
click at [1300, 94] on span "Submit for Admin Review" at bounding box center [1315, 100] width 117 height 23
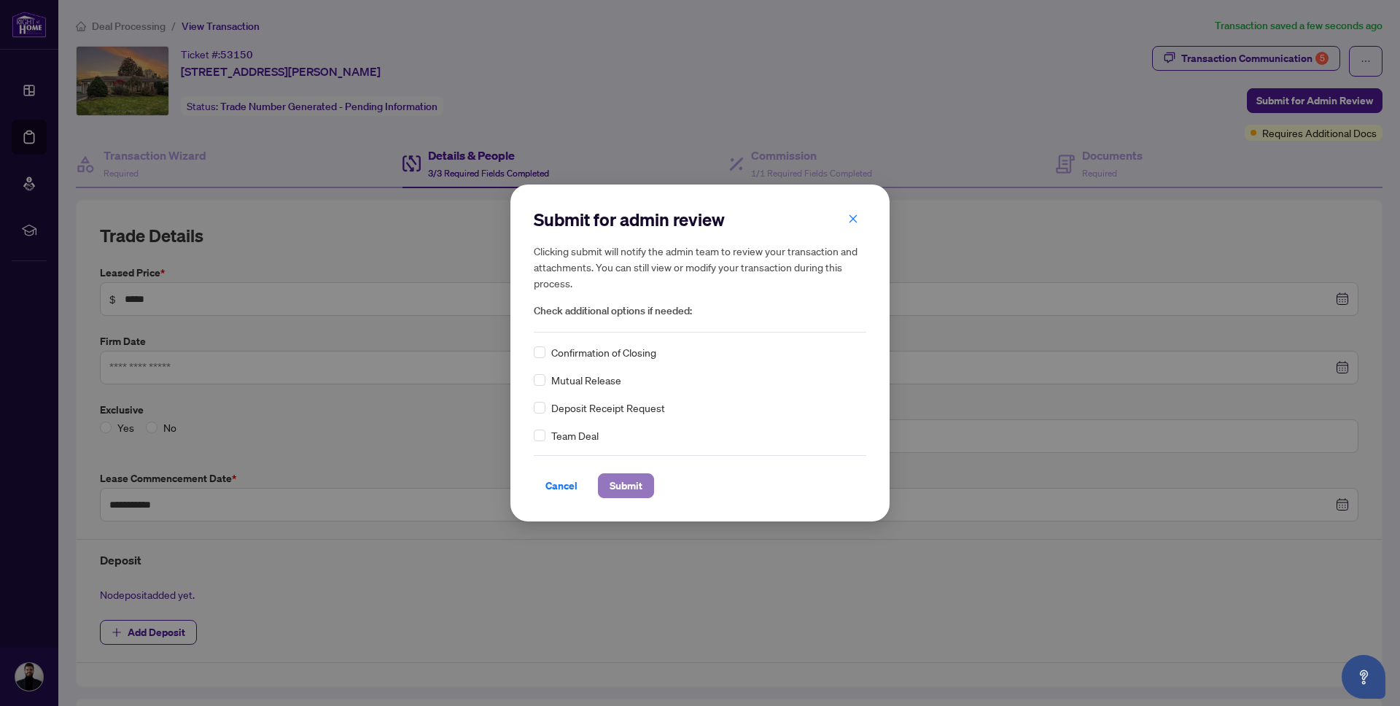
click at [615, 486] on span "Submit" at bounding box center [626, 485] width 33 height 23
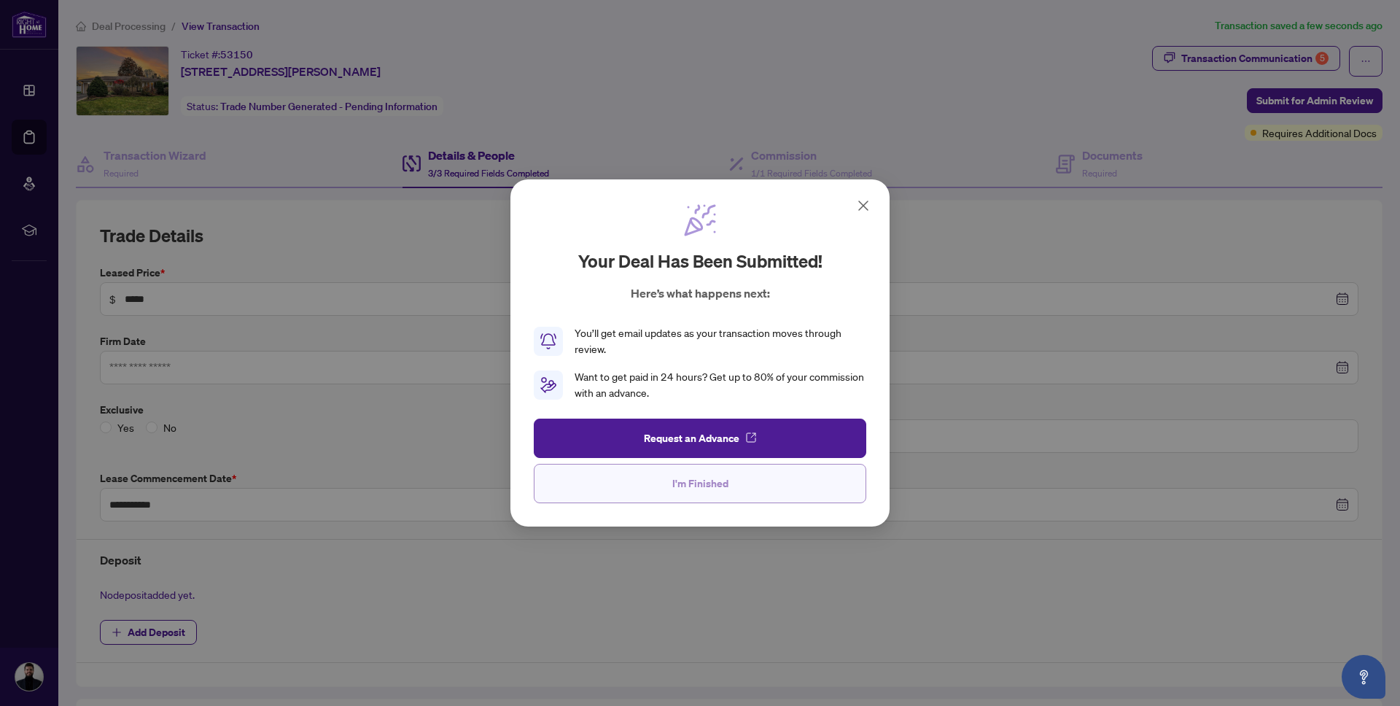
click at [718, 487] on span "I'm Finished" at bounding box center [700, 483] width 56 height 23
